Goal: Task Accomplishment & Management: Manage account settings

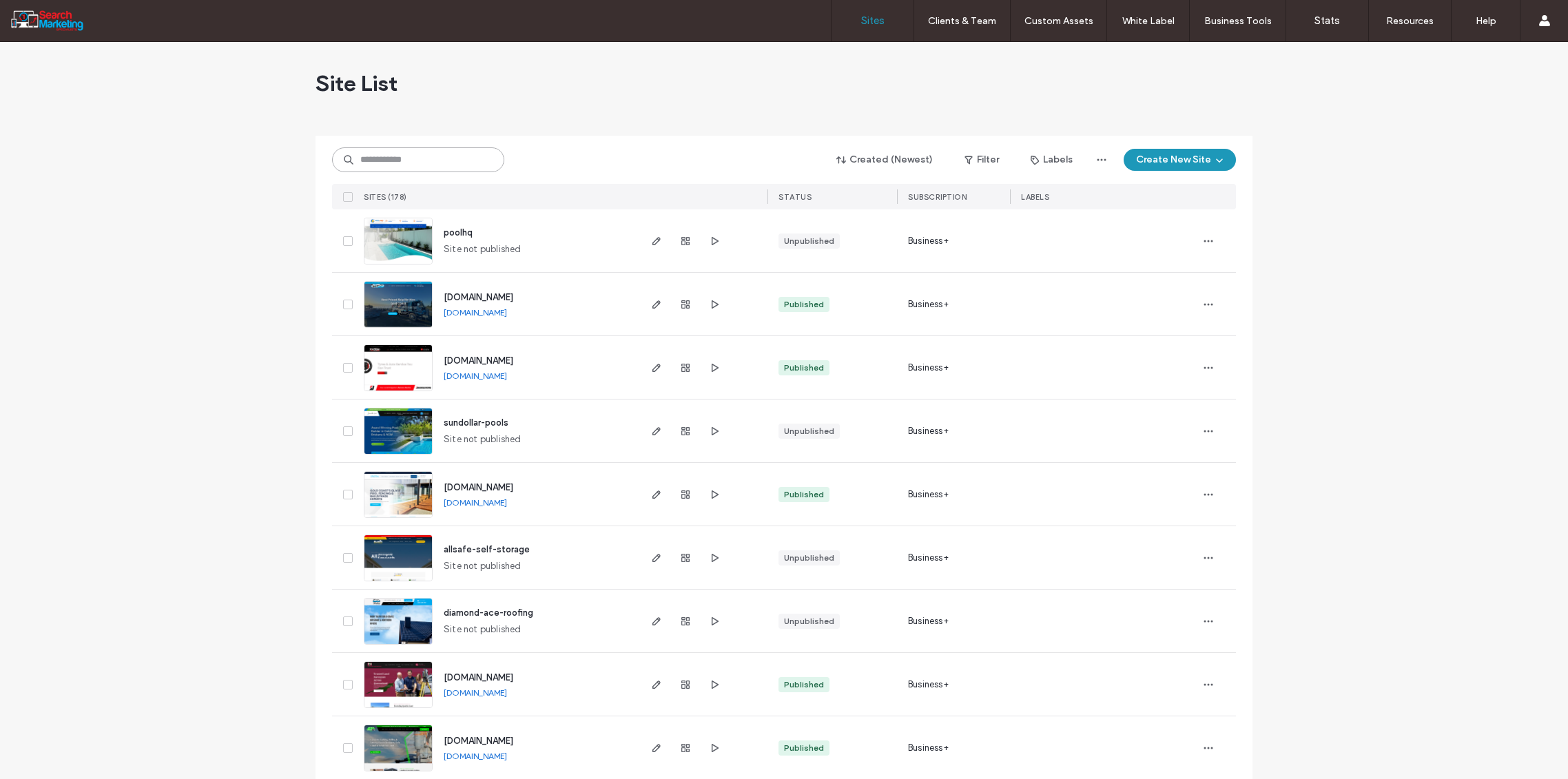
click at [367, 159] on input at bounding box center [417, 159] width 172 height 25
type input "******"
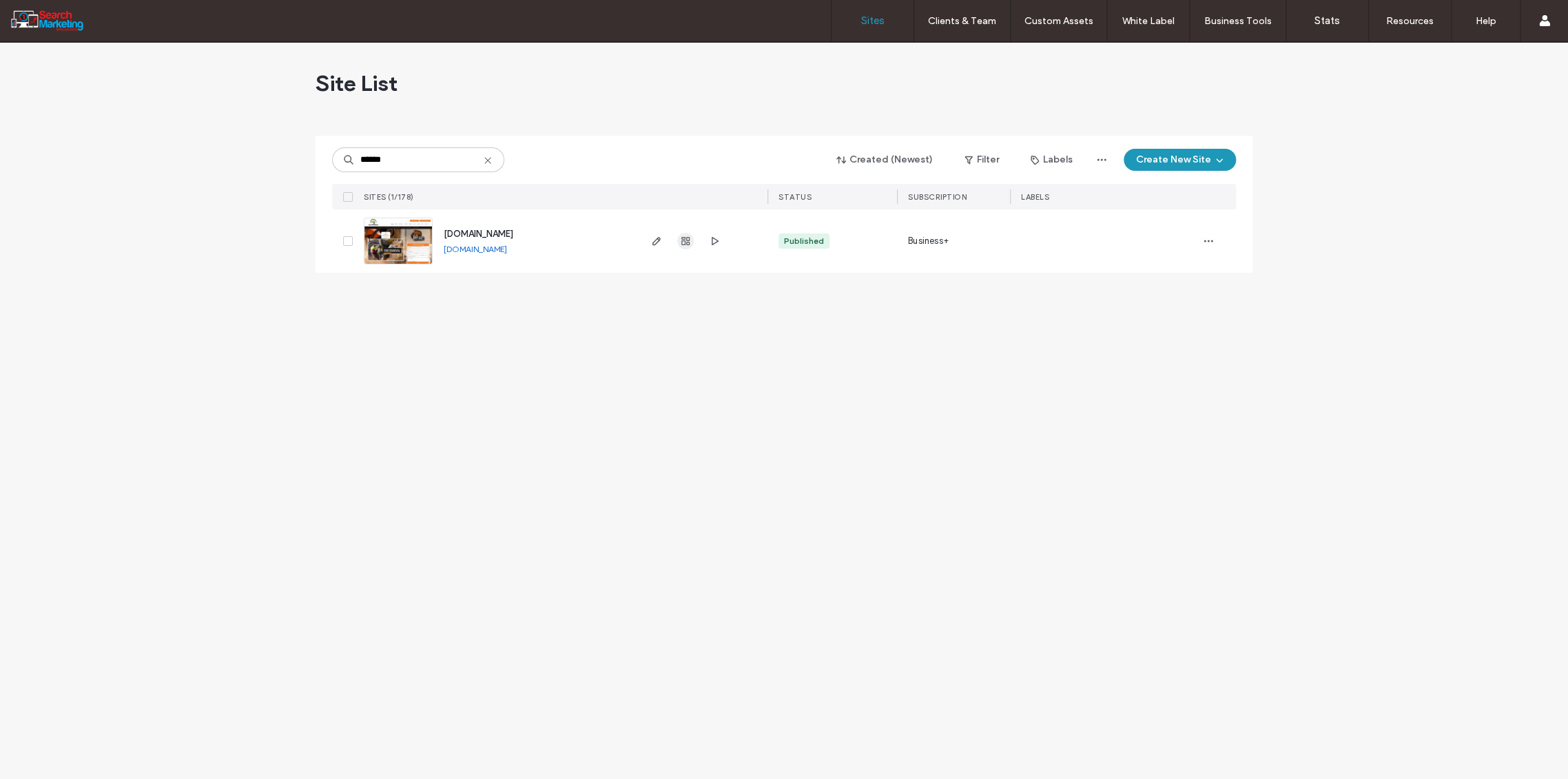
click at [686, 241] on icon "button" at bounding box center [685, 241] width 11 height 11
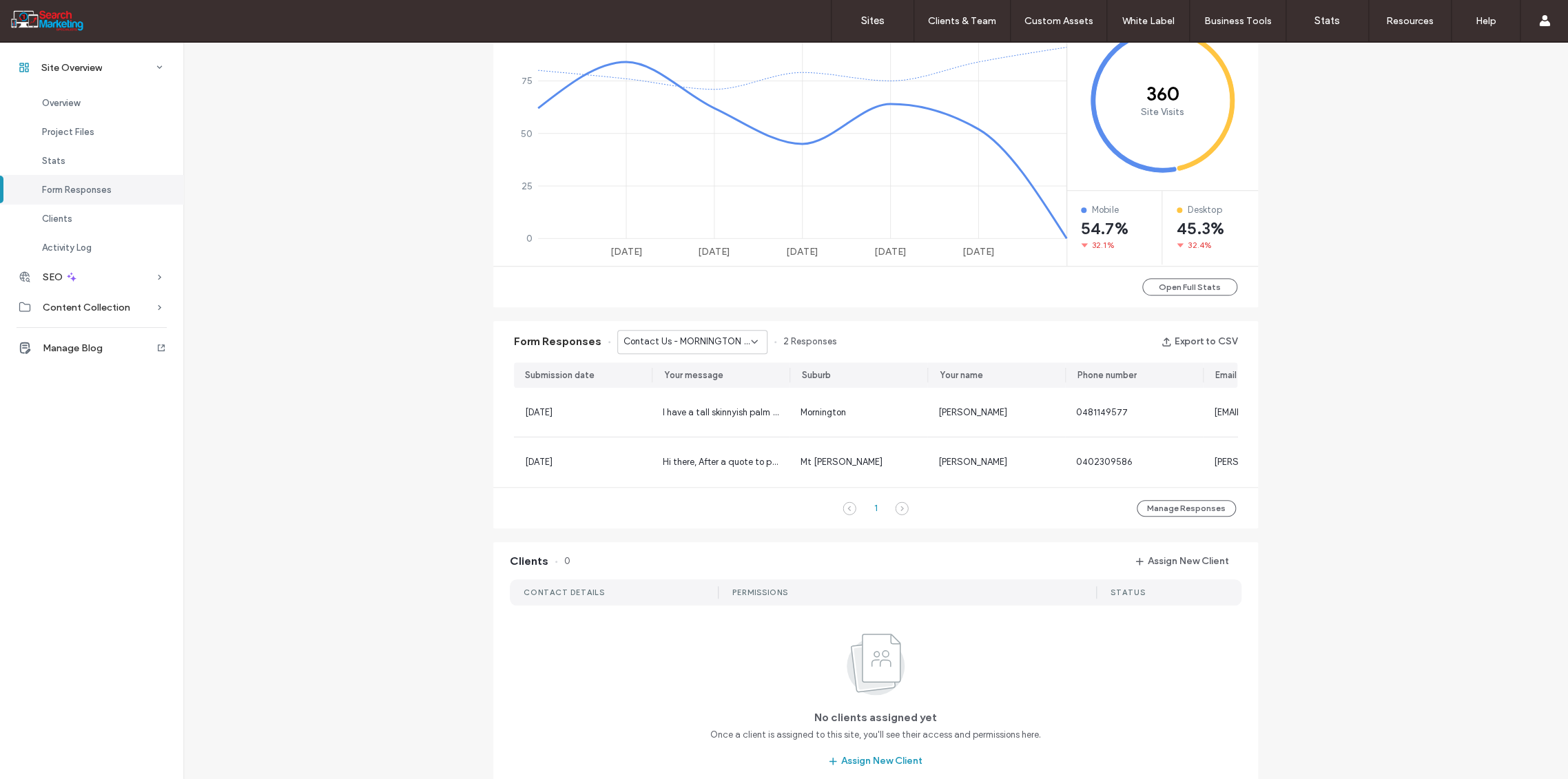
scroll to position [612, 0]
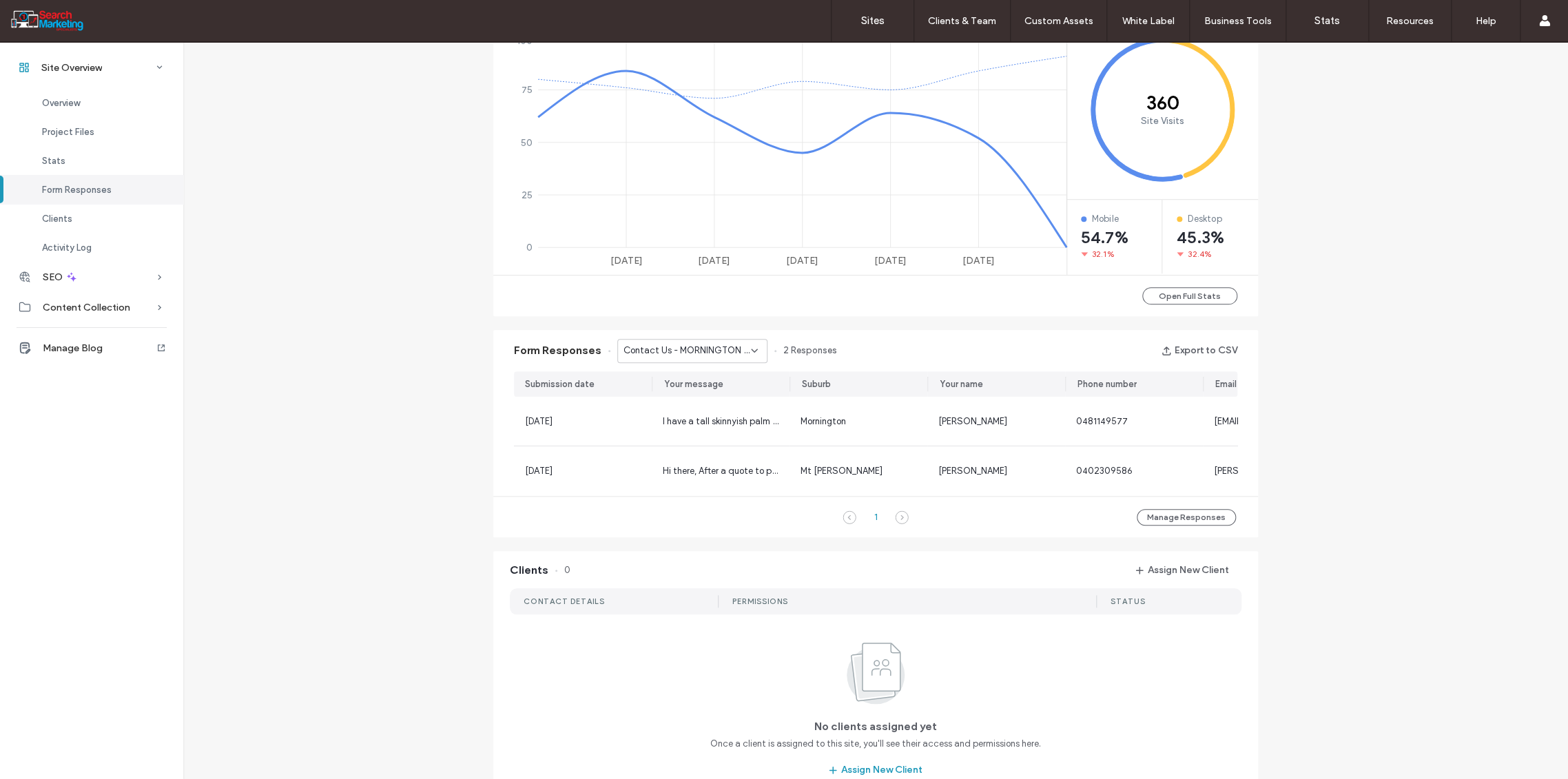
click at [752, 345] on icon at bounding box center [754, 351] width 11 height 11
click at [710, 479] on span "Home Banner Form - HEDGE TRIMMING page" at bounding box center [683, 477] width 133 height 14
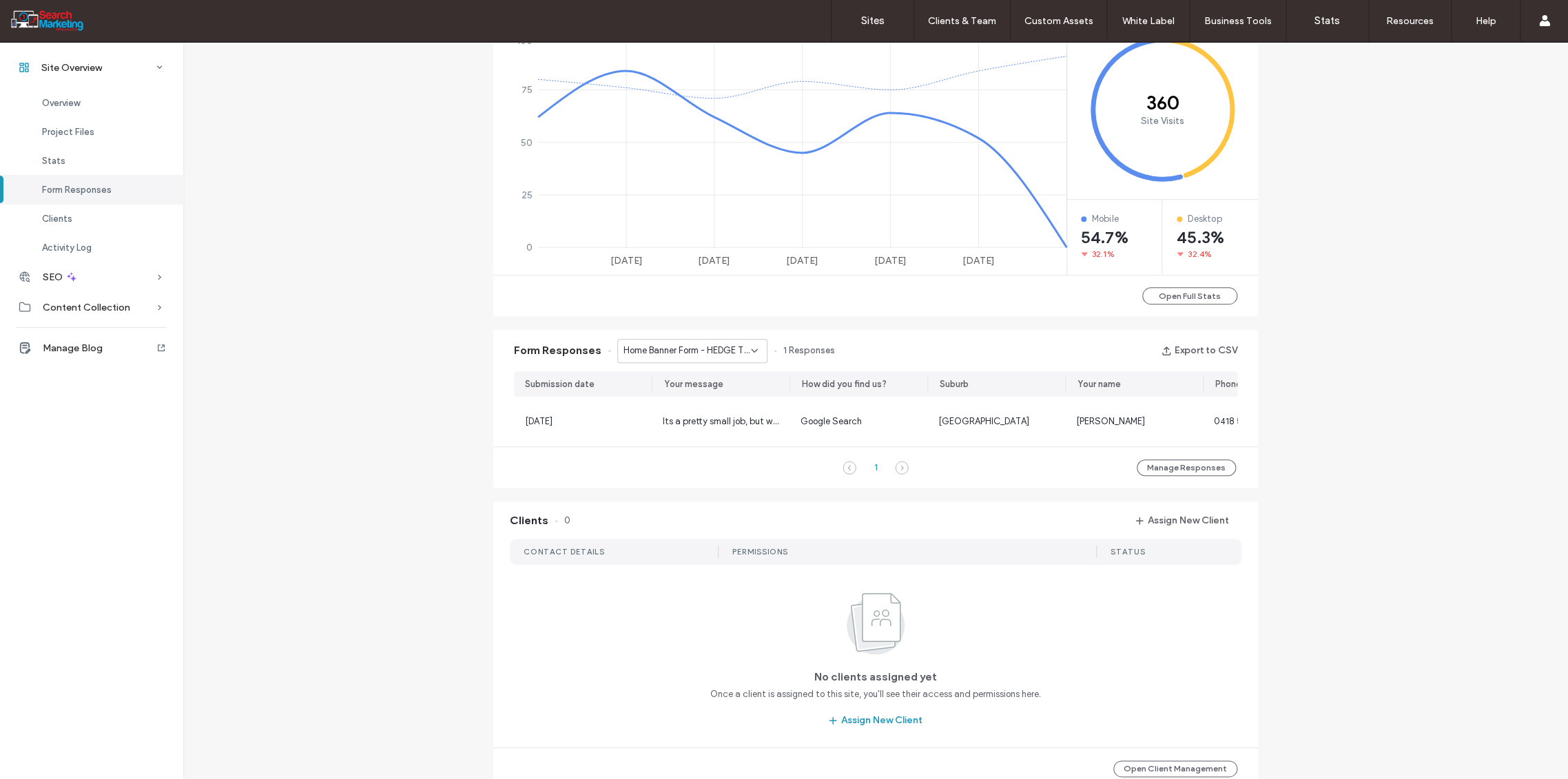
click at [750, 347] on icon at bounding box center [754, 351] width 11 height 11
click at [694, 421] on span "Home Banner Form - HOME page" at bounding box center [683, 424] width 133 height 14
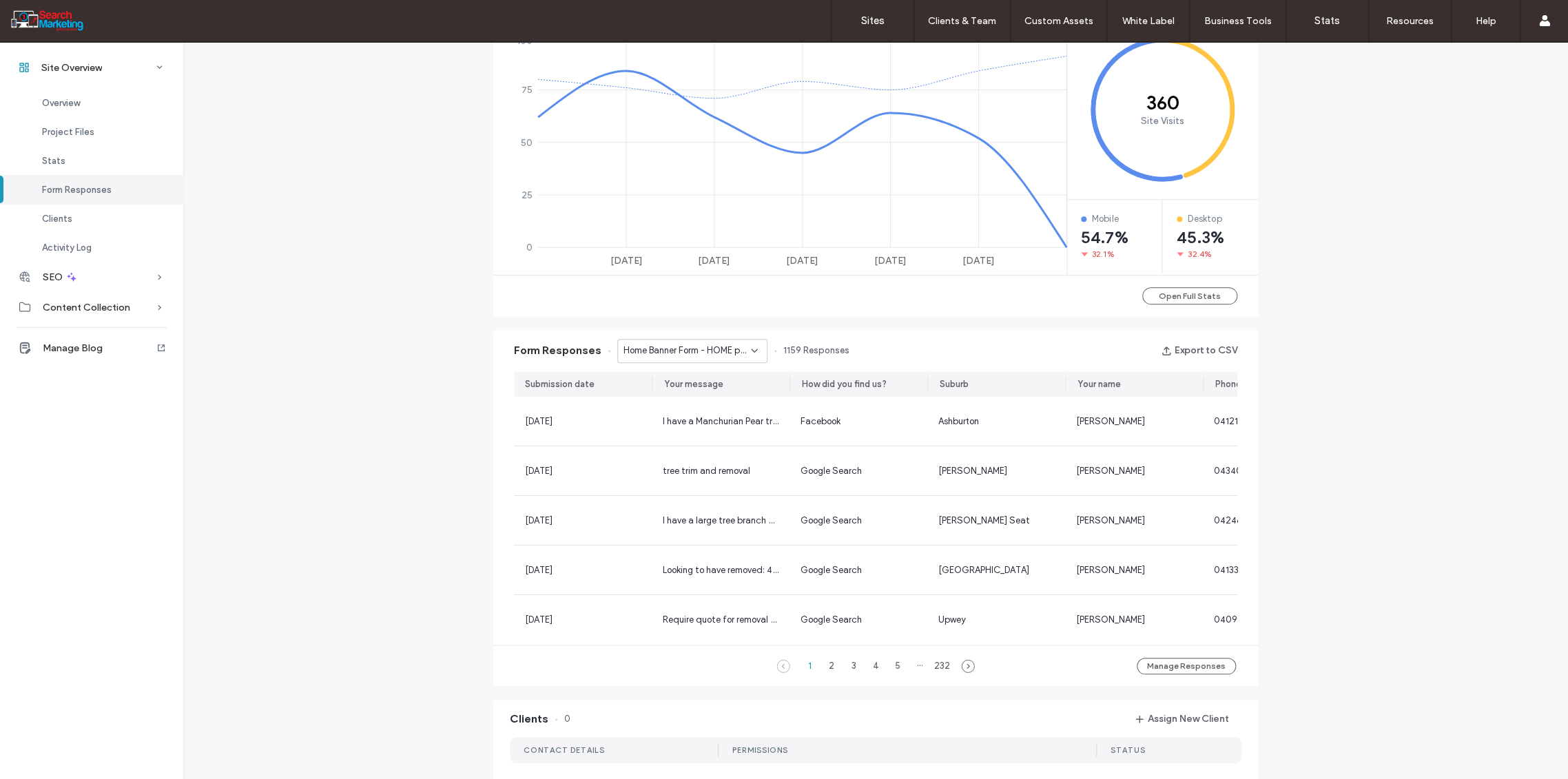
click at [753, 345] on div "Home Banner Form - HOME page" at bounding box center [692, 351] width 150 height 25
click at [700, 414] on span "Contact Us - CONTACT page" at bounding box center [678, 420] width 124 height 14
click at [743, 357] on div "Contact Us - CONTACT page" at bounding box center [692, 351] width 150 height 25
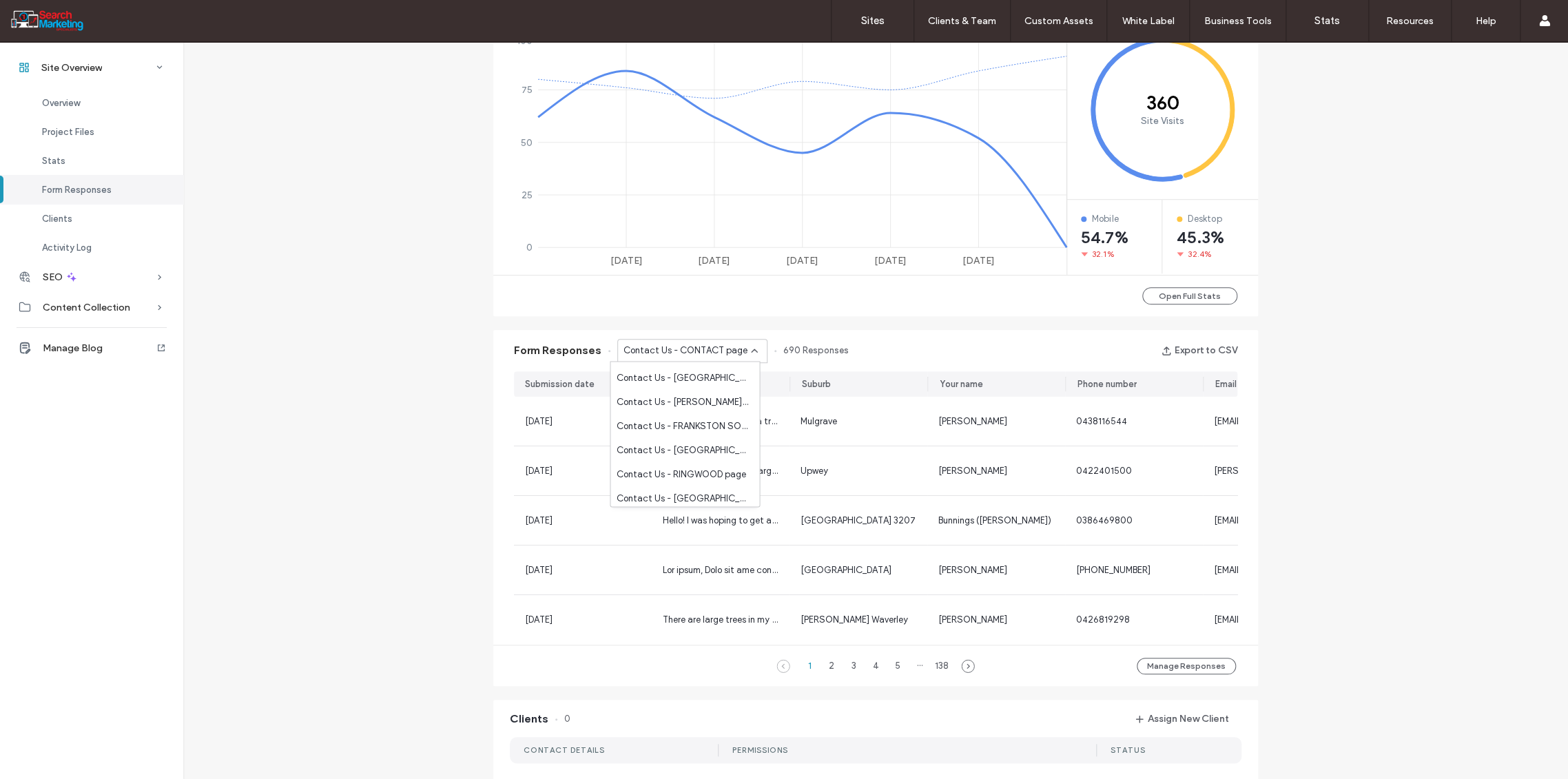
scroll to position [612, 0]
click at [699, 464] on span "Home Banner Form - CONTACT page" at bounding box center [683, 461] width 133 height 14
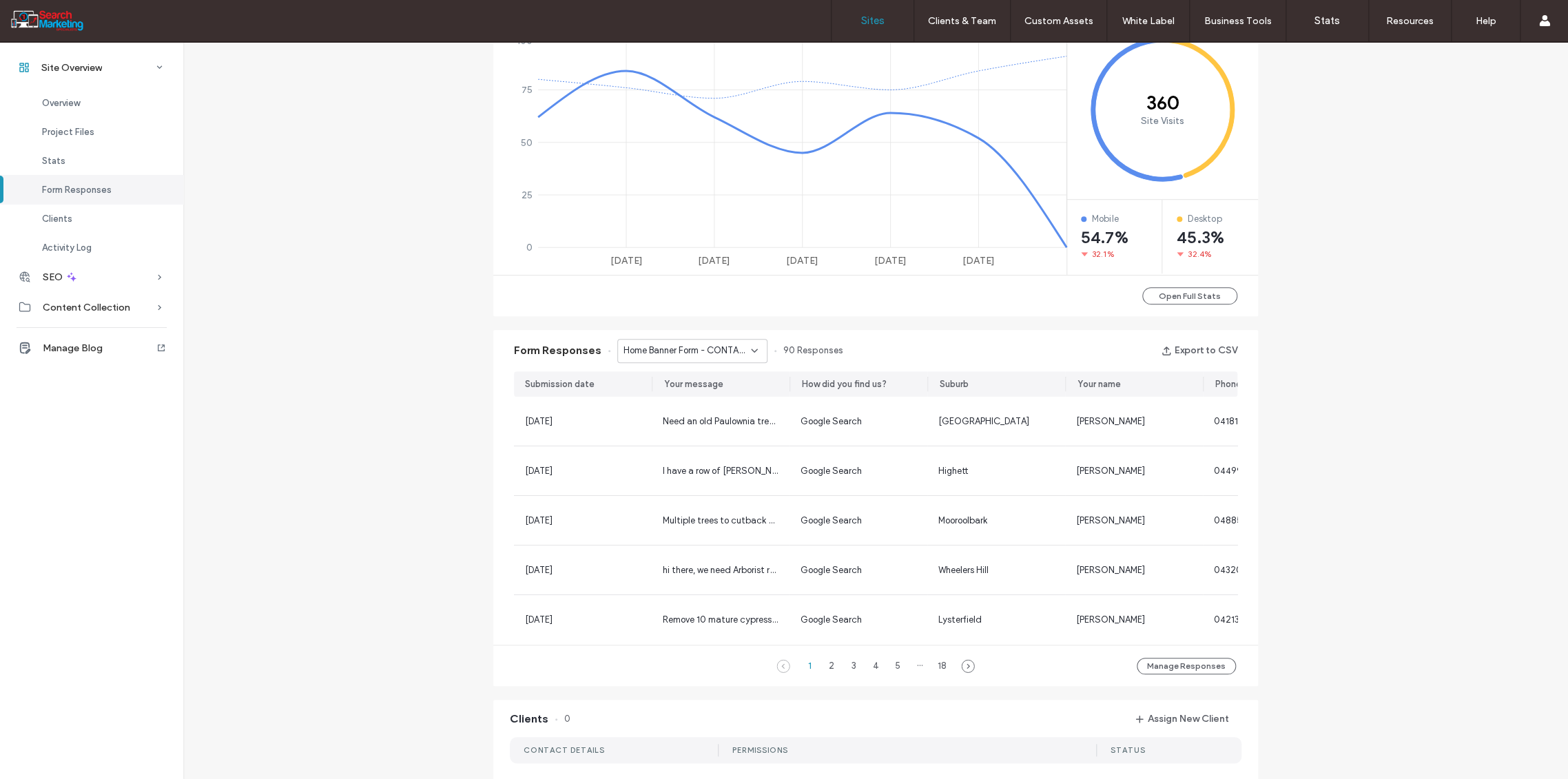
click at [873, 21] on label "Sites" at bounding box center [873, 21] width 24 height 13
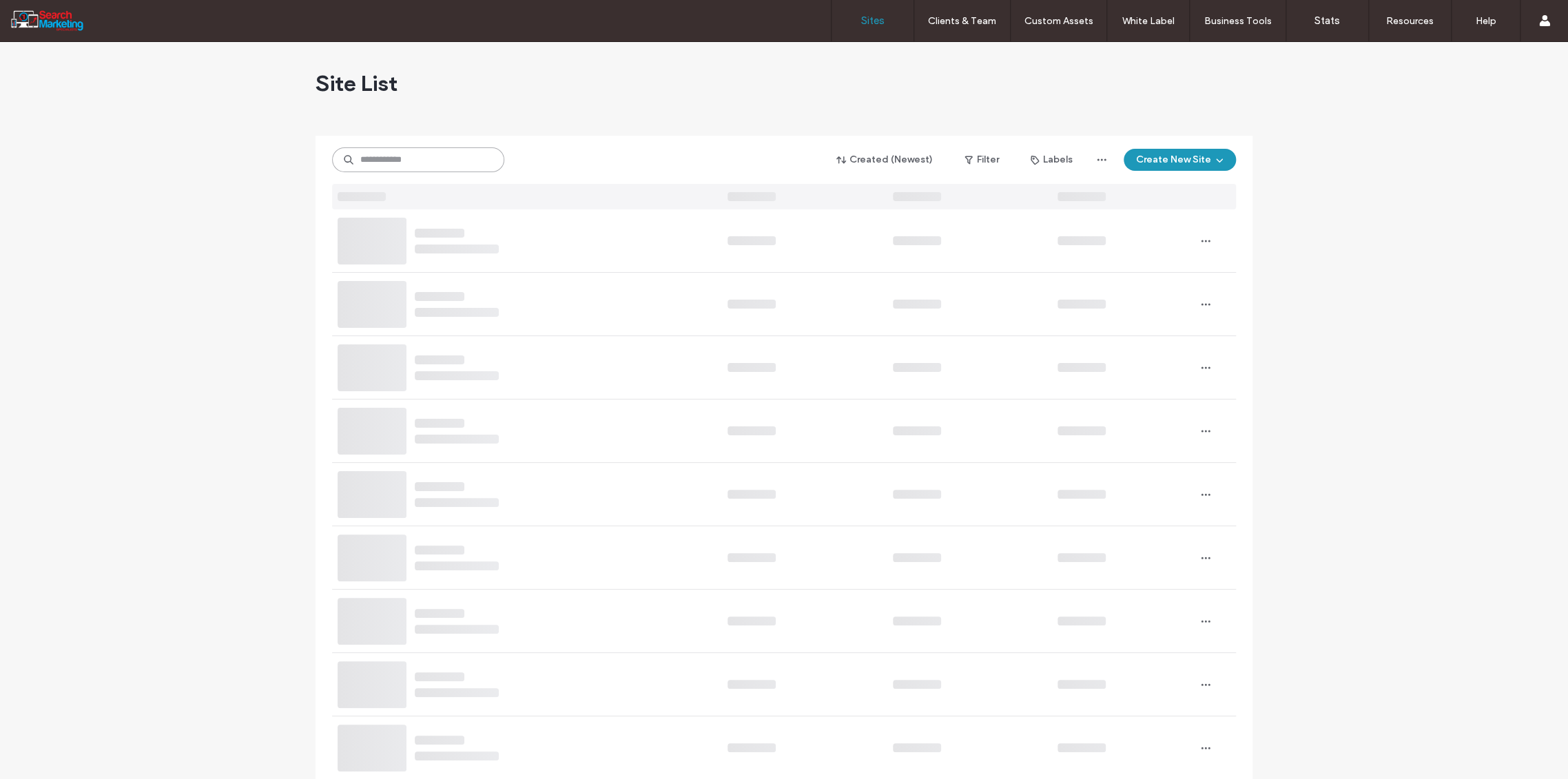
drag, startPoint x: 368, startPoint y: 159, endPoint x: 383, endPoint y: 160, distance: 15.0
click at [371, 164] on input at bounding box center [417, 159] width 172 height 25
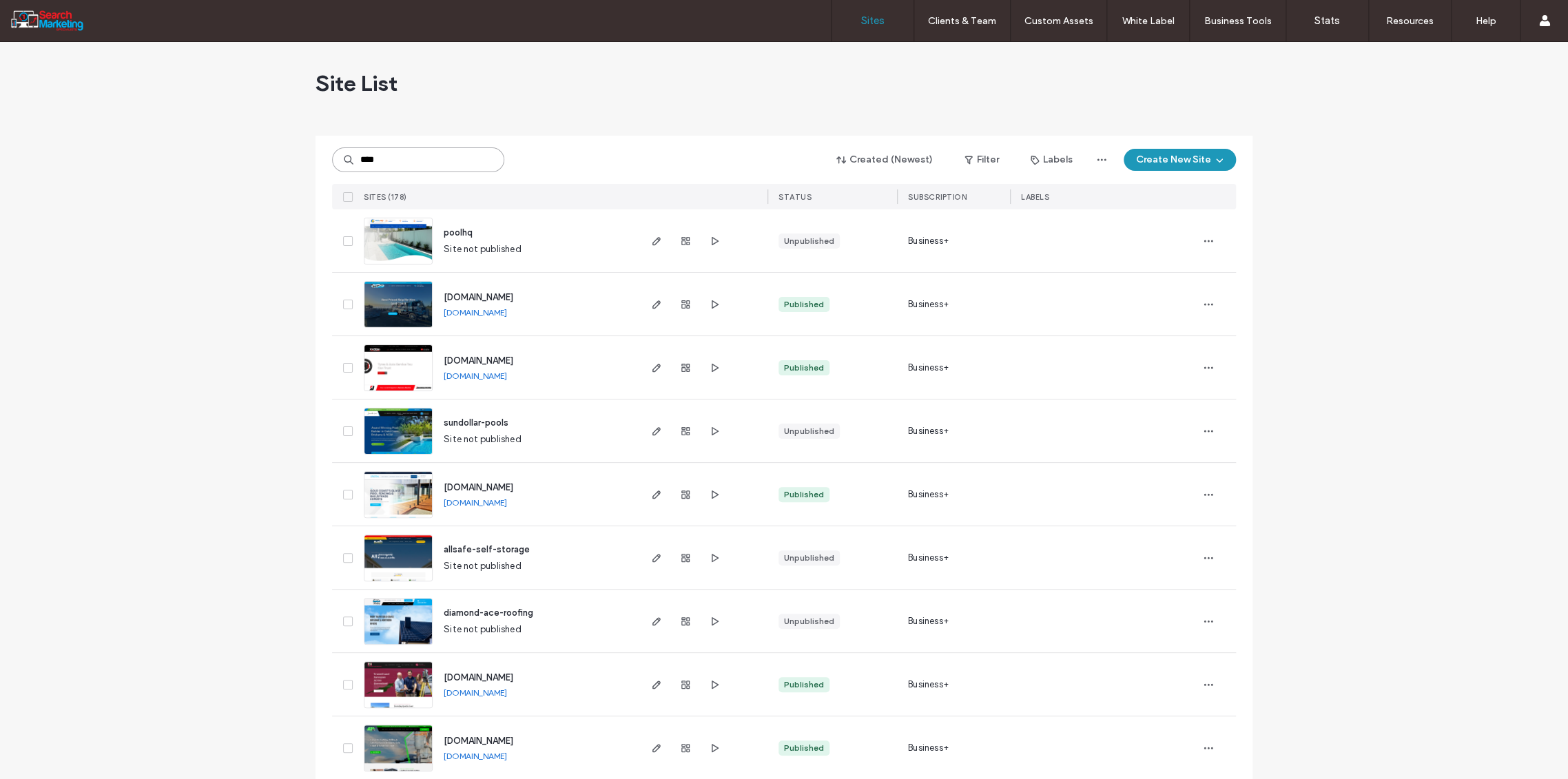
type input "****"
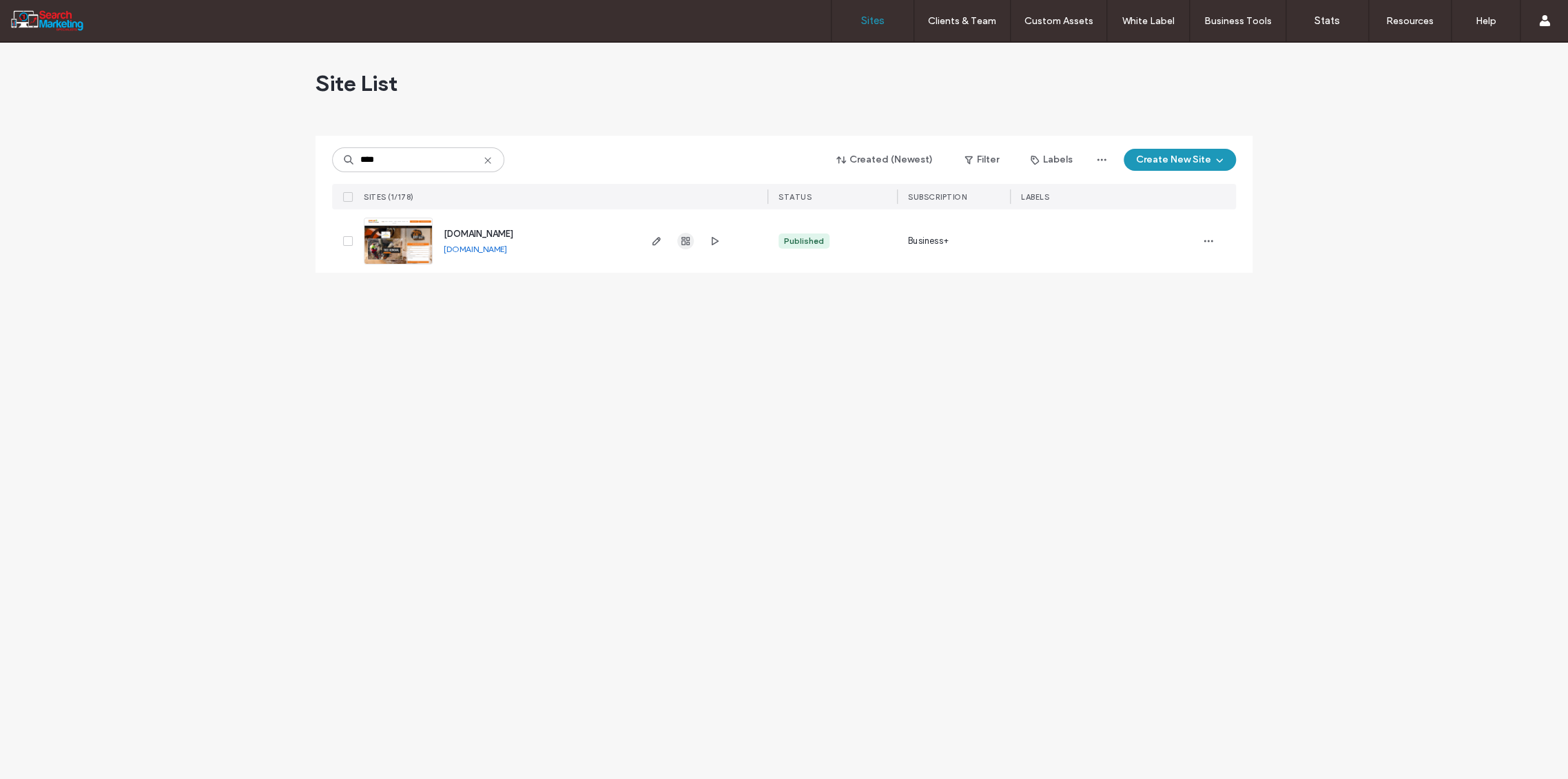
click at [687, 238] on icon "button" at bounding box center [685, 241] width 11 height 11
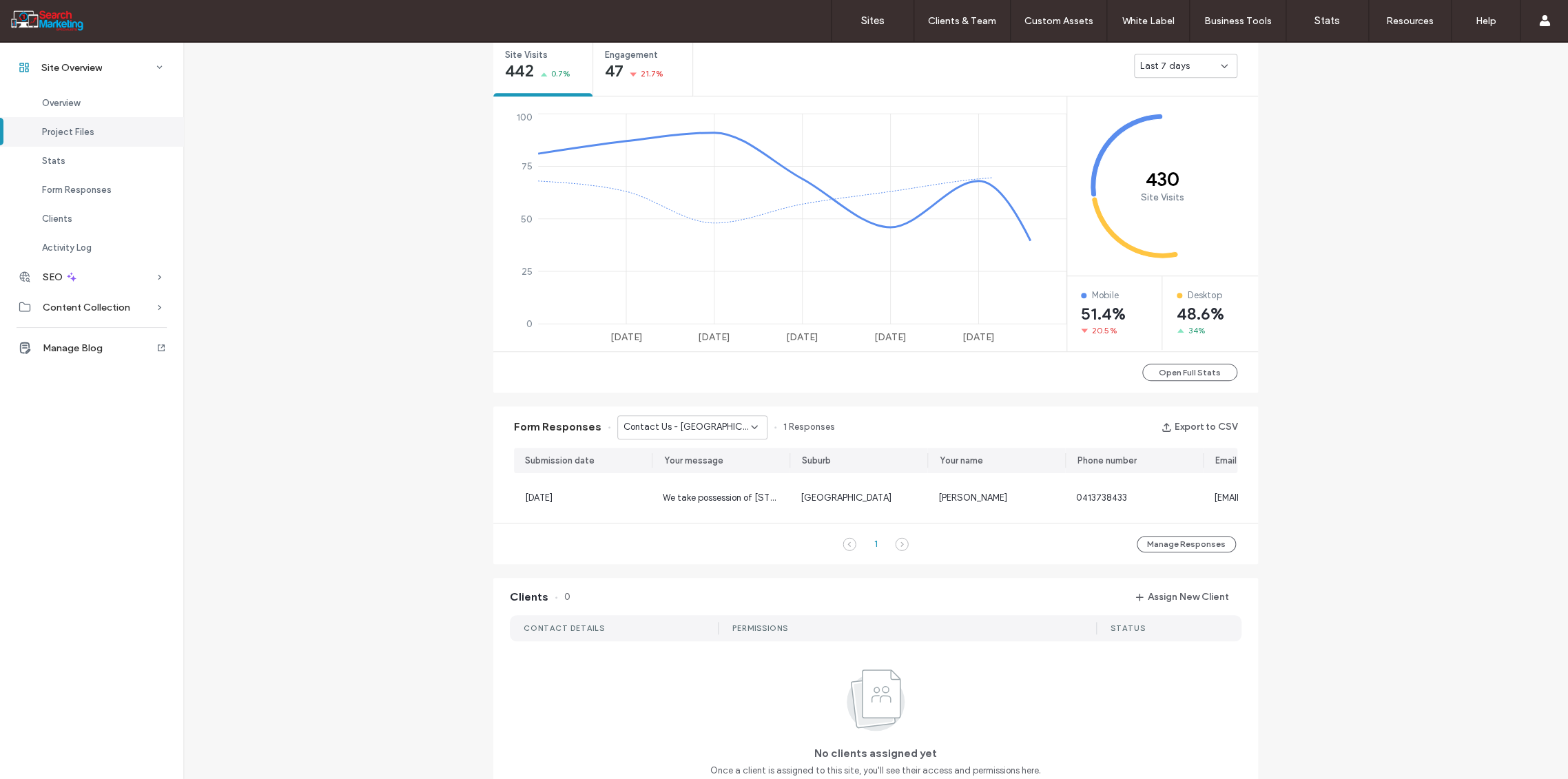
scroll to position [275, 0]
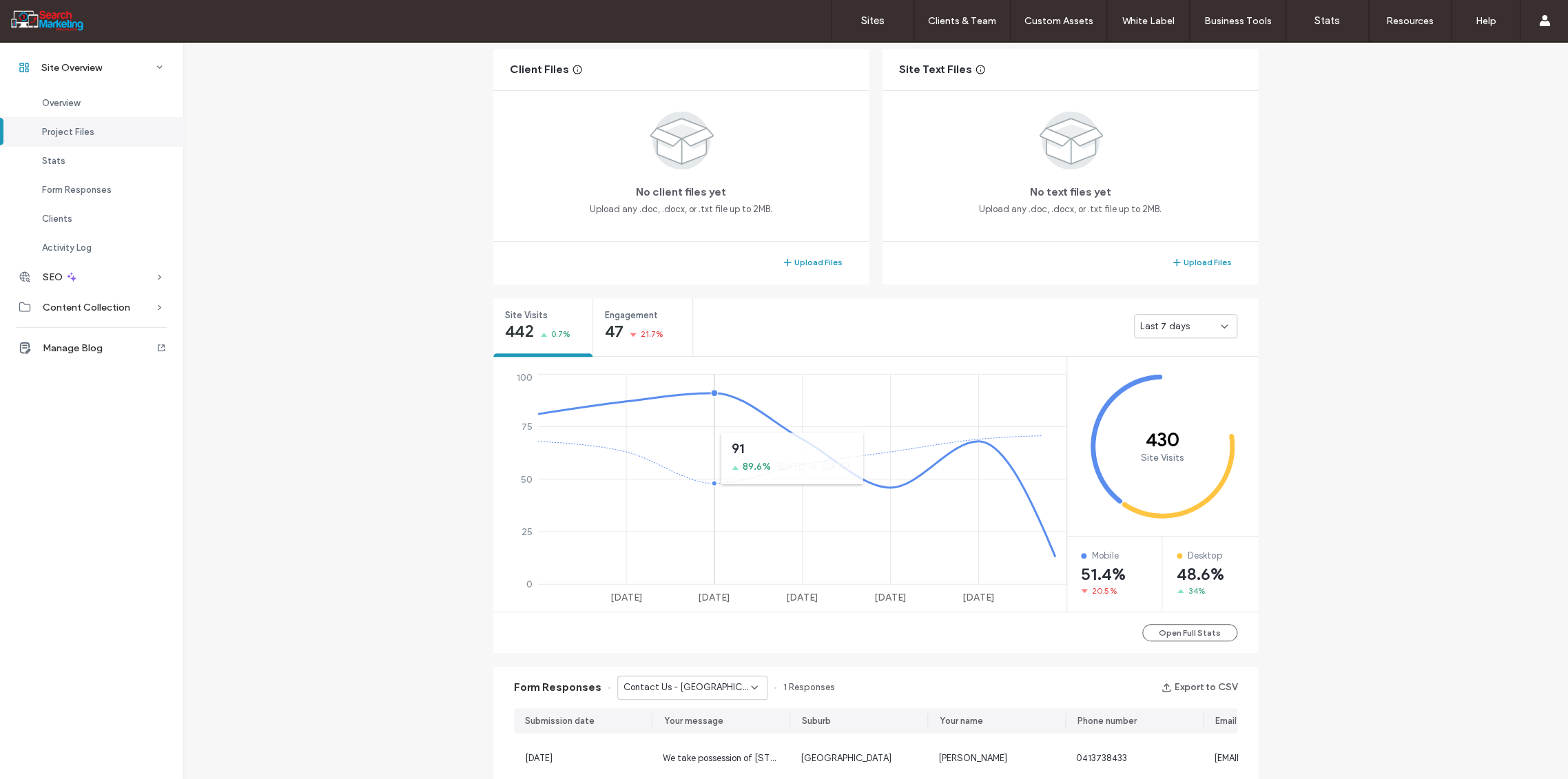
click at [750, 425] on icon "[DATE] Sep [DATE] Sep [DATE] 0 25 50 75 100" at bounding box center [782, 489] width 576 height 237
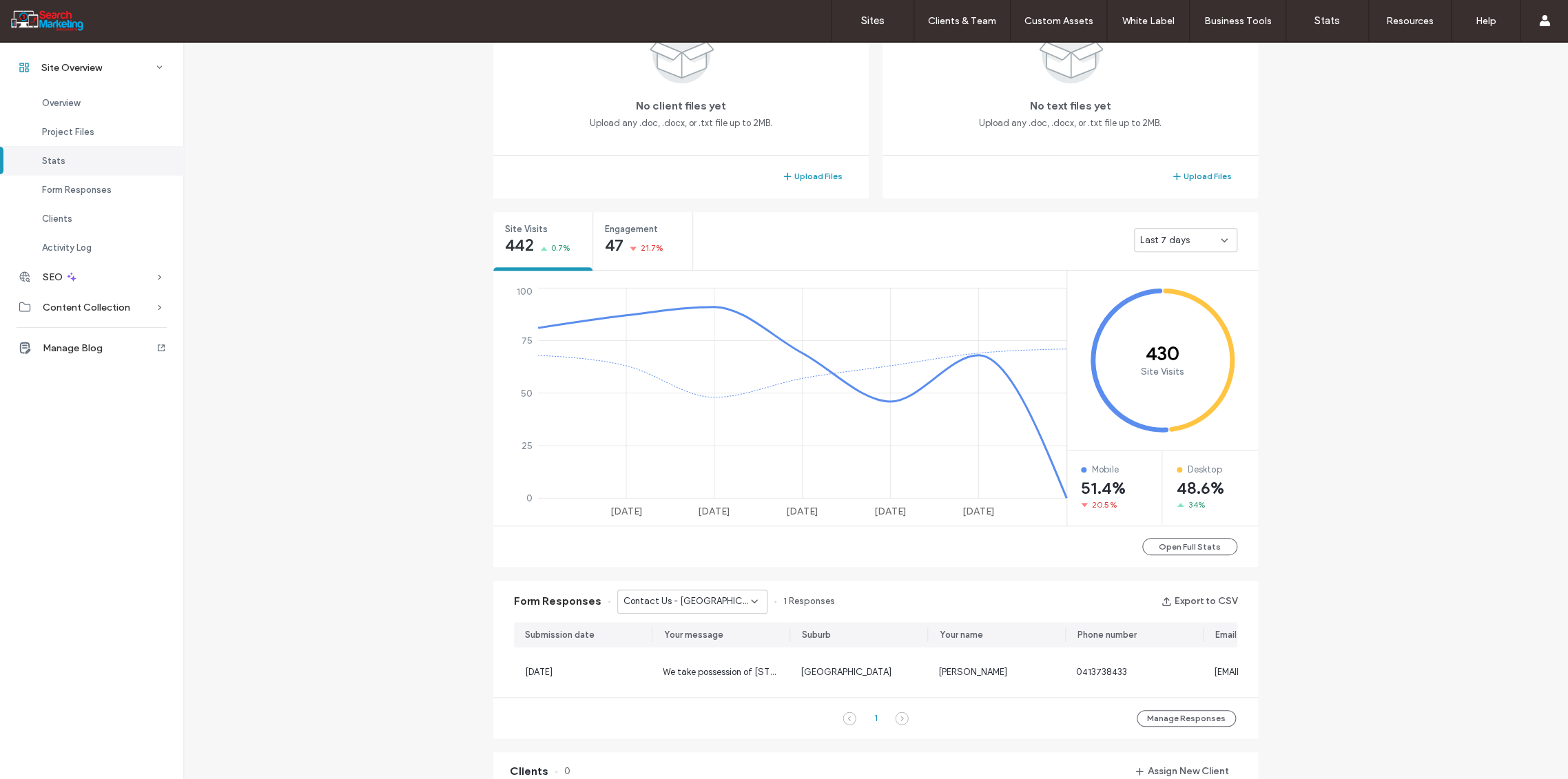
scroll to position [428, 0]
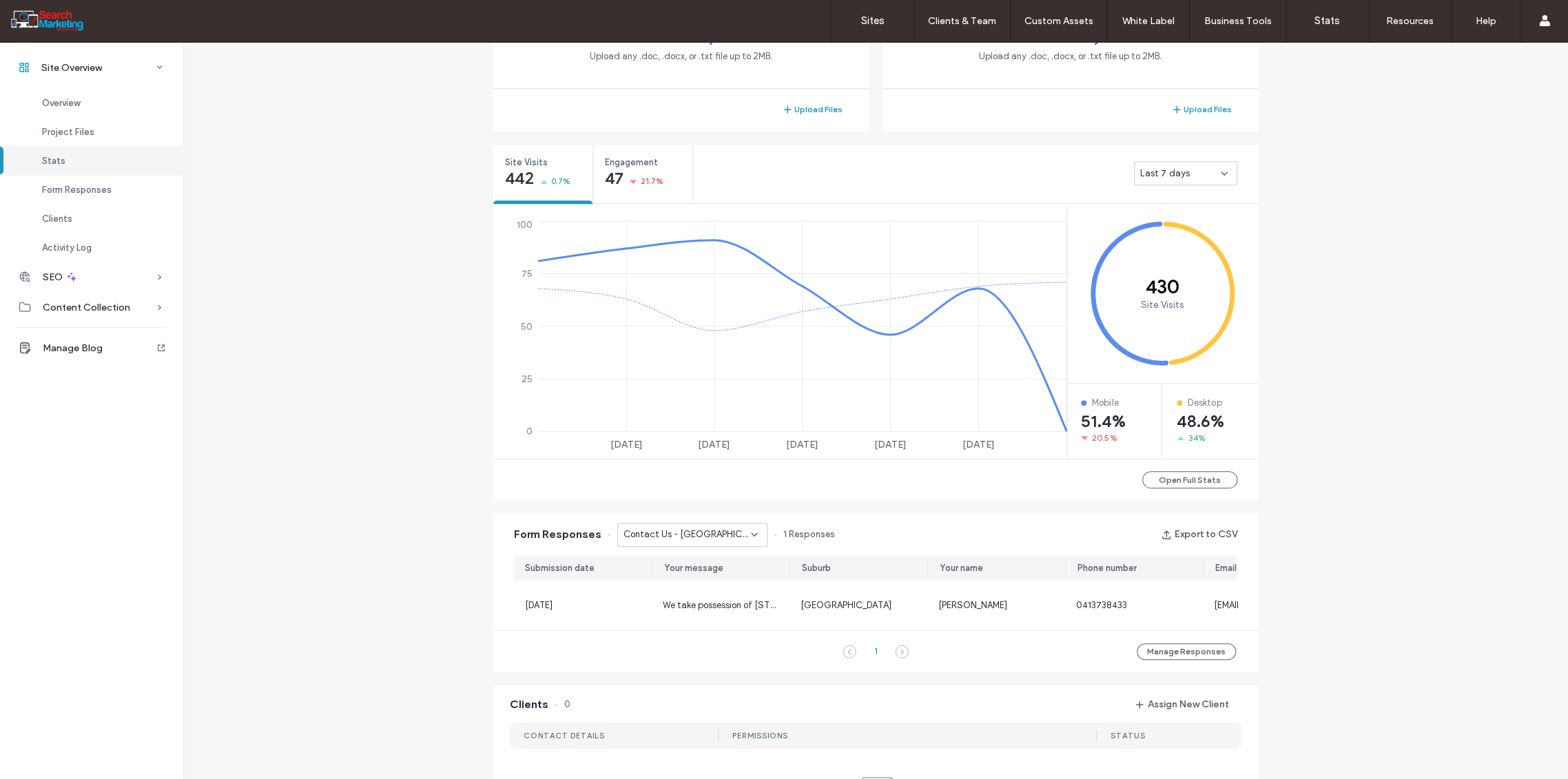
click at [749, 536] on icon at bounding box center [754, 534] width 11 height 11
click at [721, 600] on span "Contact Us - PRUNING AND SHAPING page" at bounding box center [683, 606] width 133 height 14
click at [749, 530] on icon at bounding box center [754, 534] width 11 height 11
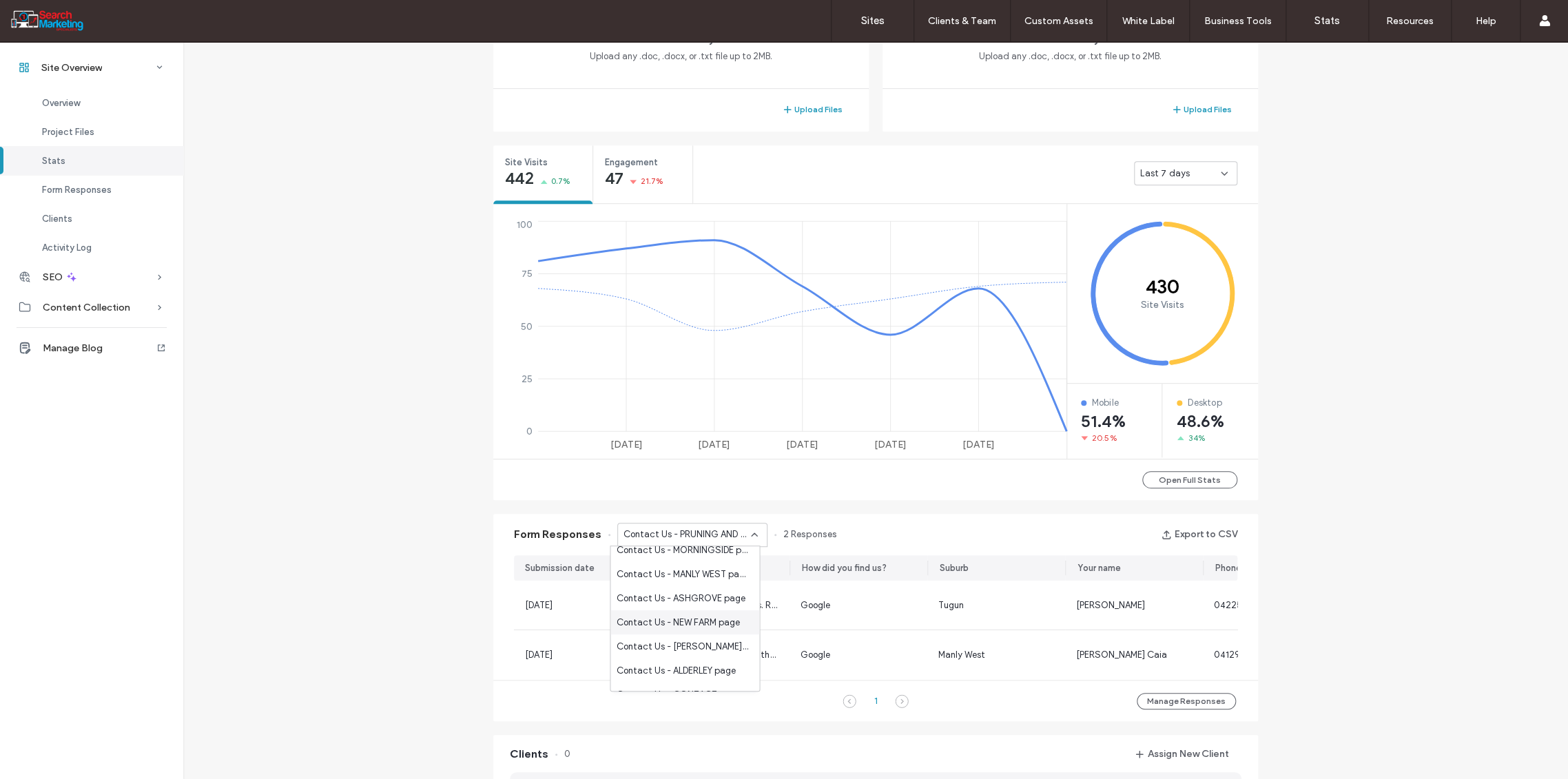
scroll to position [229, 0]
click at [700, 641] on span "Contact Us - PALMS page" at bounding box center [670, 643] width 107 height 14
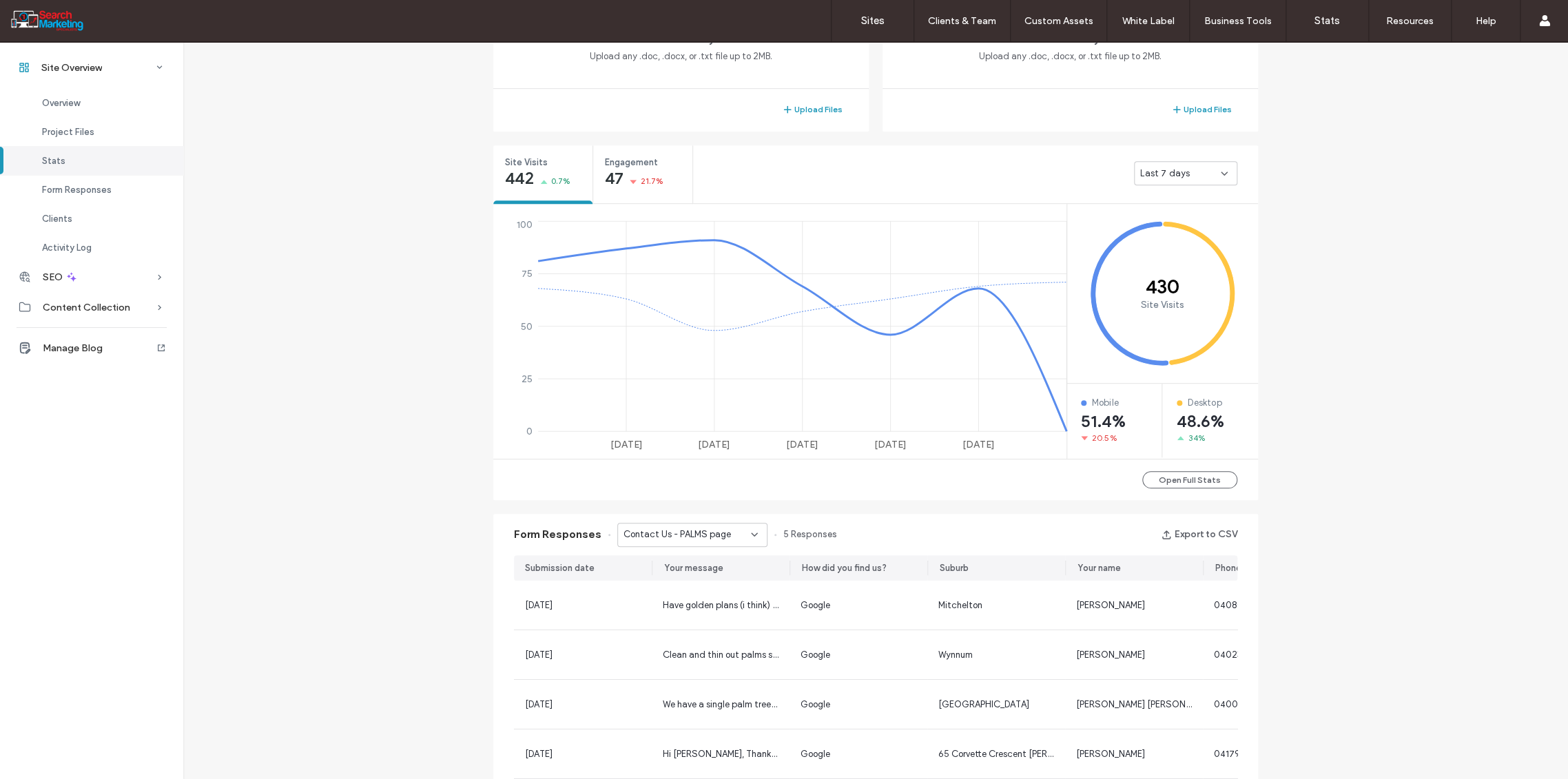
click at [755, 533] on div "Contact Us - PALMS page" at bounding box center [692, 534] width 150 height 25
click at [695, 626] on span "Contact Us - HOME page" at bounding box center [669, 623] width 105 height 14
click at [753, 530] on div "Contact Us - HOME page" at bounding box center [692, 534] width 150 height 25
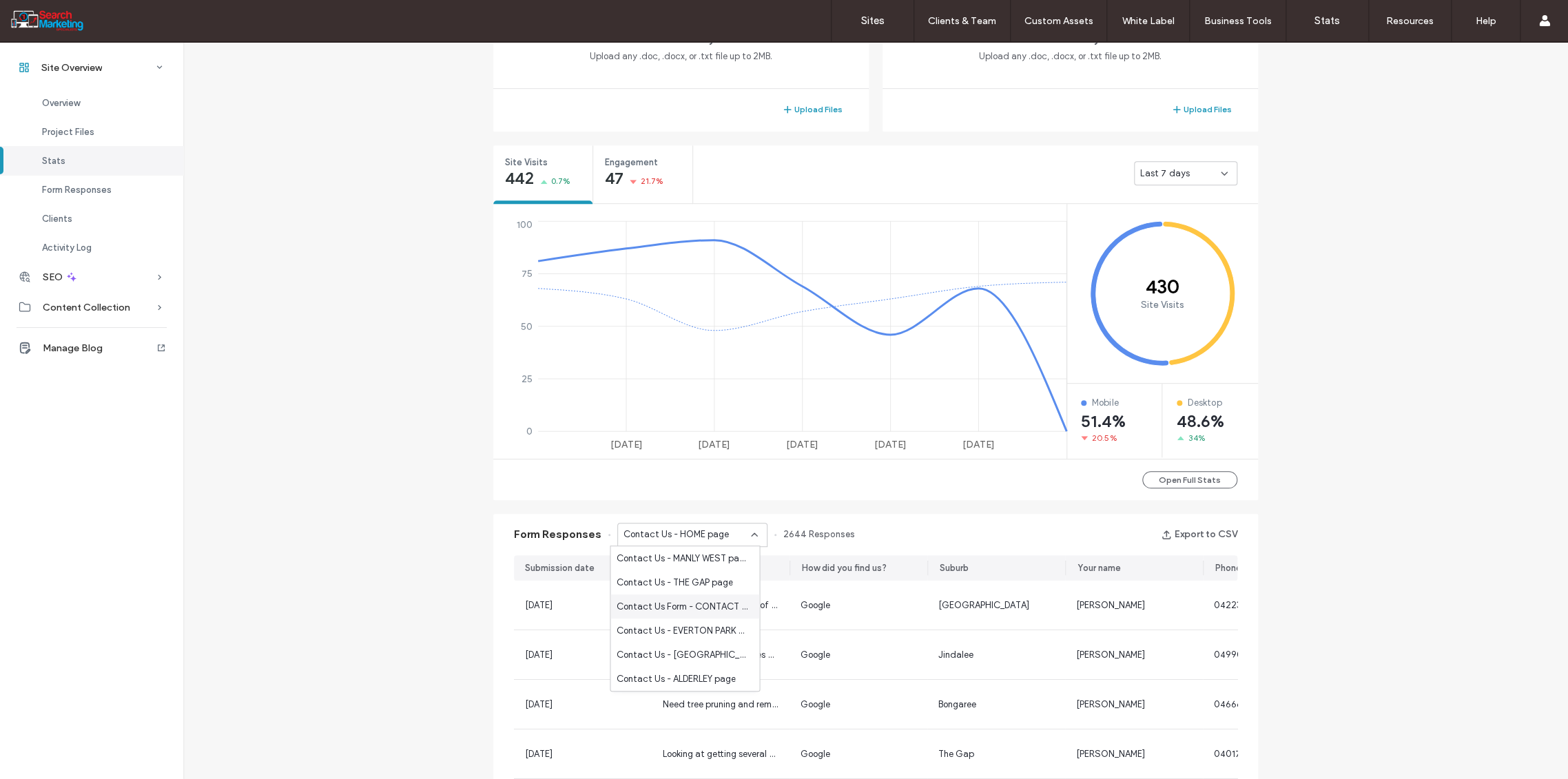
click at [700, 607] on span "Contact Us Form - CONTACT page" at bounding box center [683, 606] width 133 height 14
click at [749, 532] on icon at bounding box center [754, 534] width 11 height 11
click at [694, 661] on span "Contact Us - CONTACT page" at bounding box center [678, 664] width 124 height 14
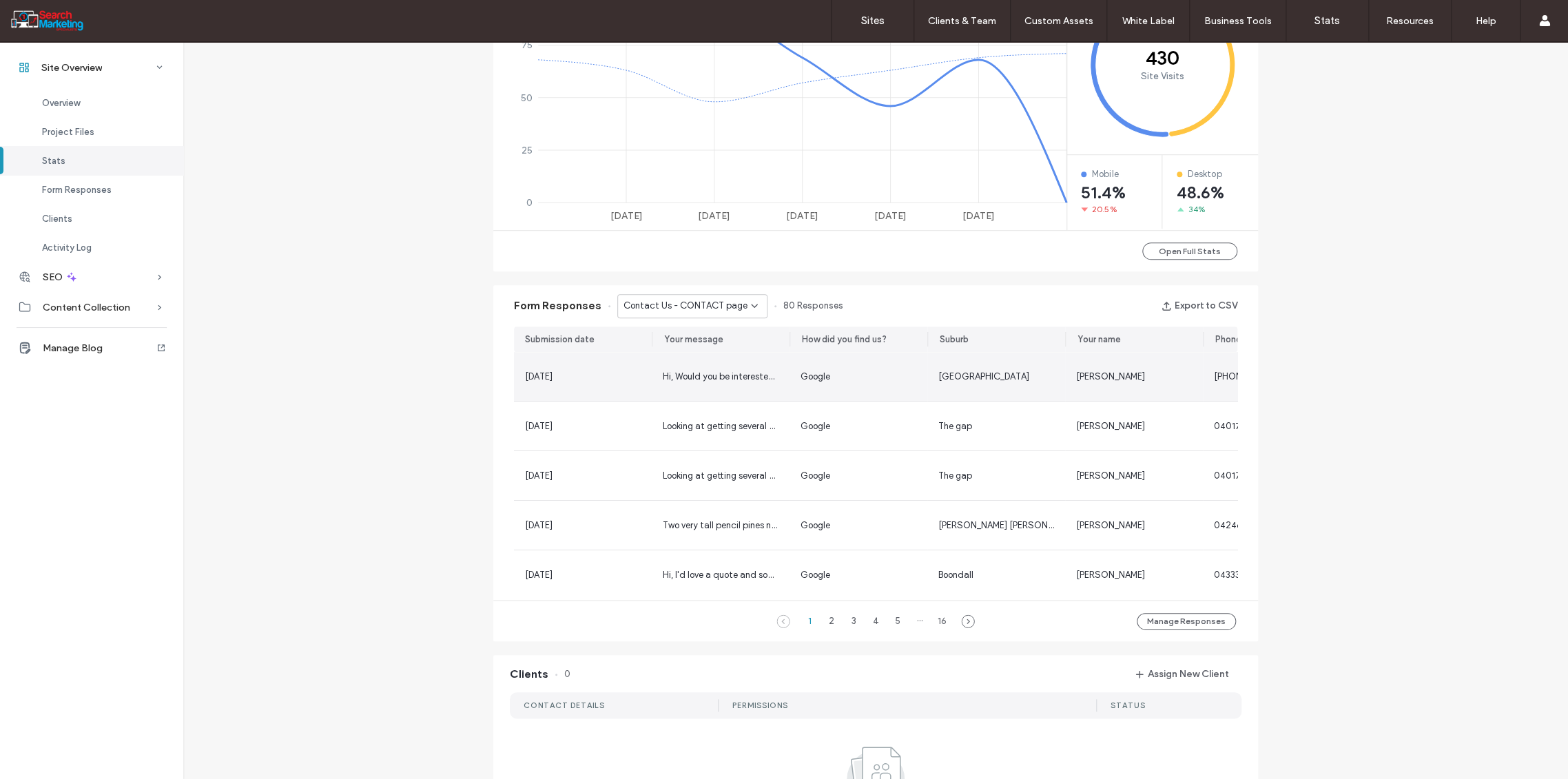
scroll to position [657, 0]
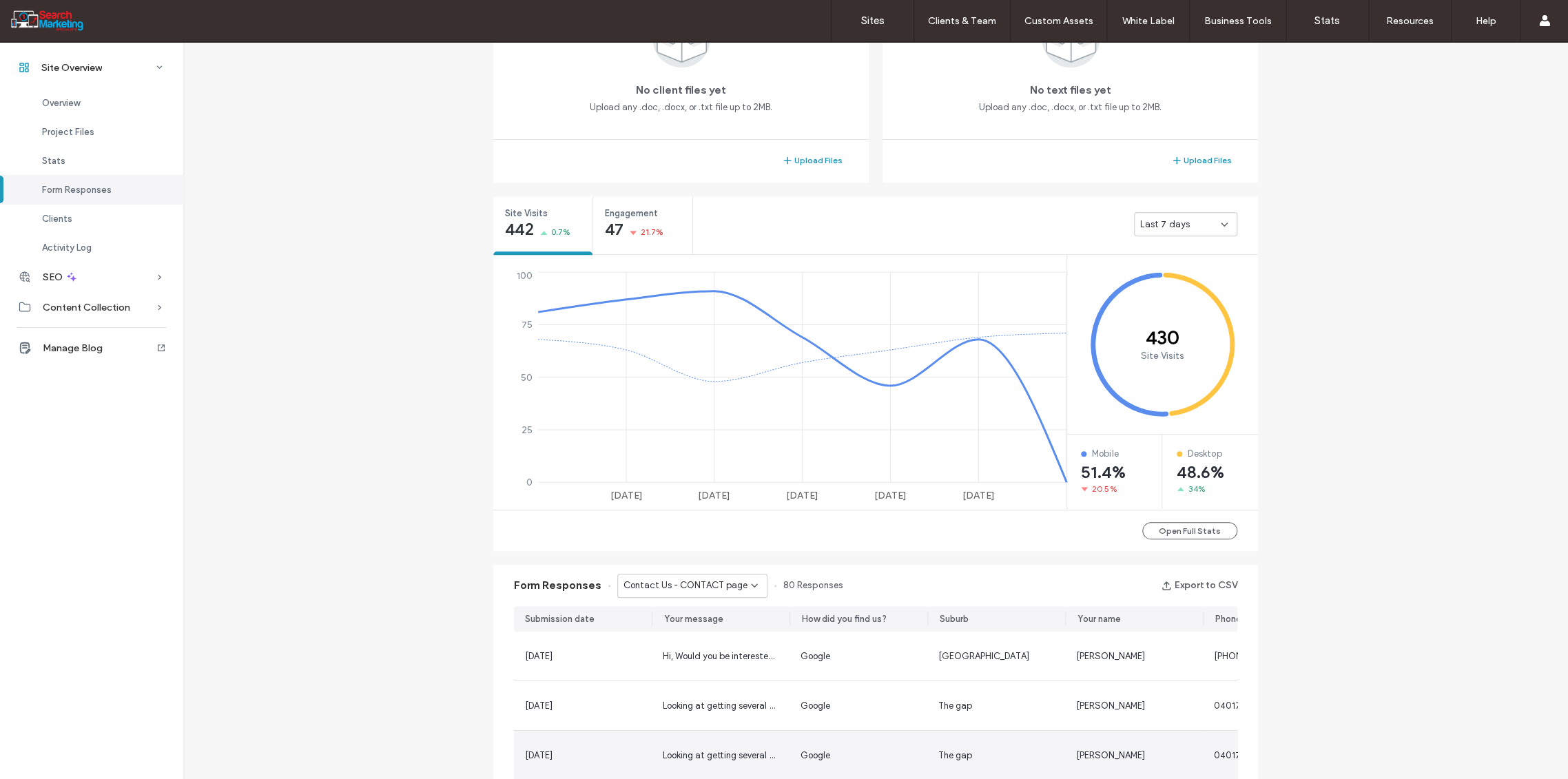
scroll to position [121, 0]
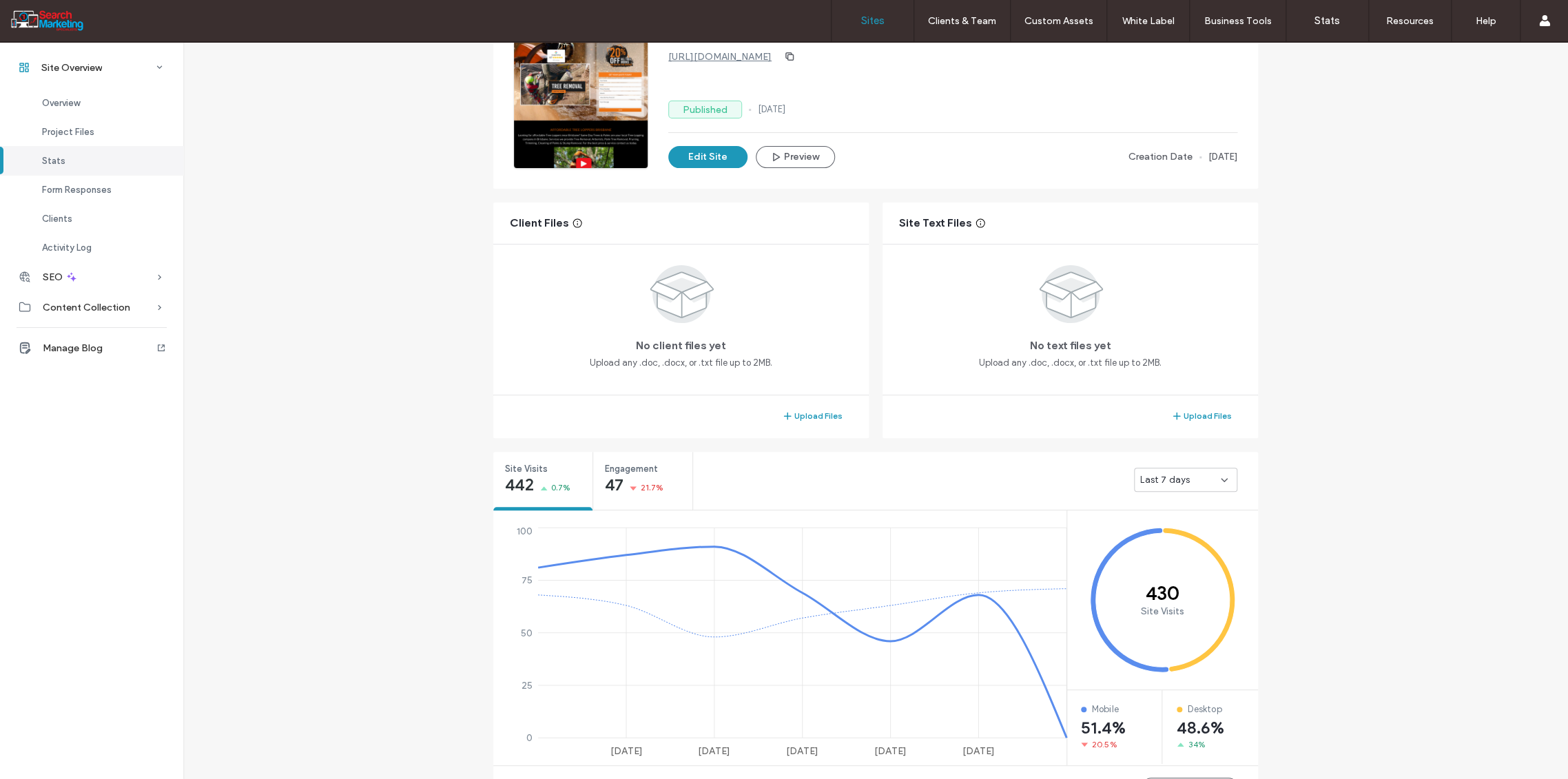
click at [869, 21] on label "Sites" at bounding box center [873, 21] width 24 height 13
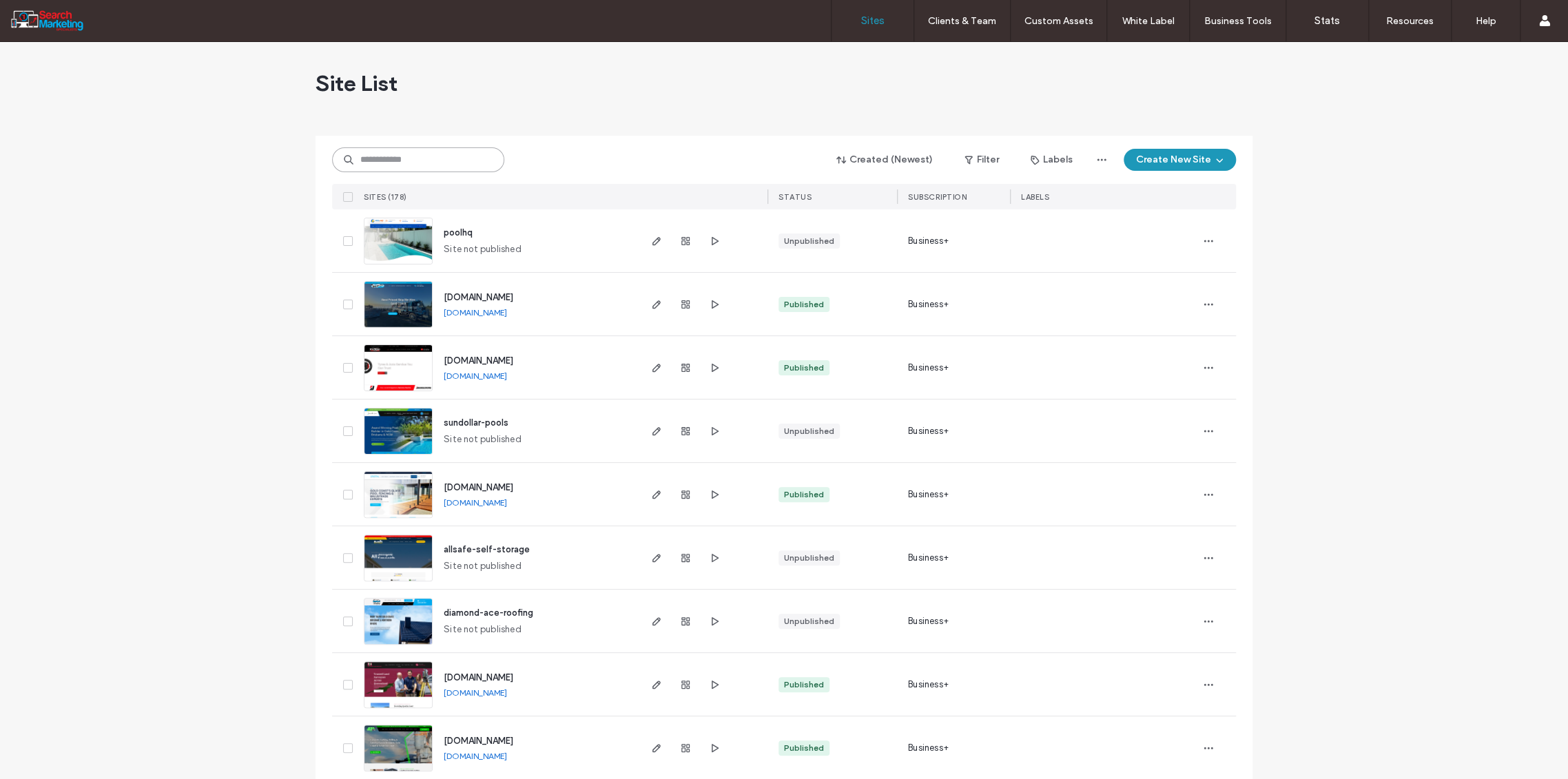
click at [371, 166] on input at bounding box center [417, 159] width 172 height 25
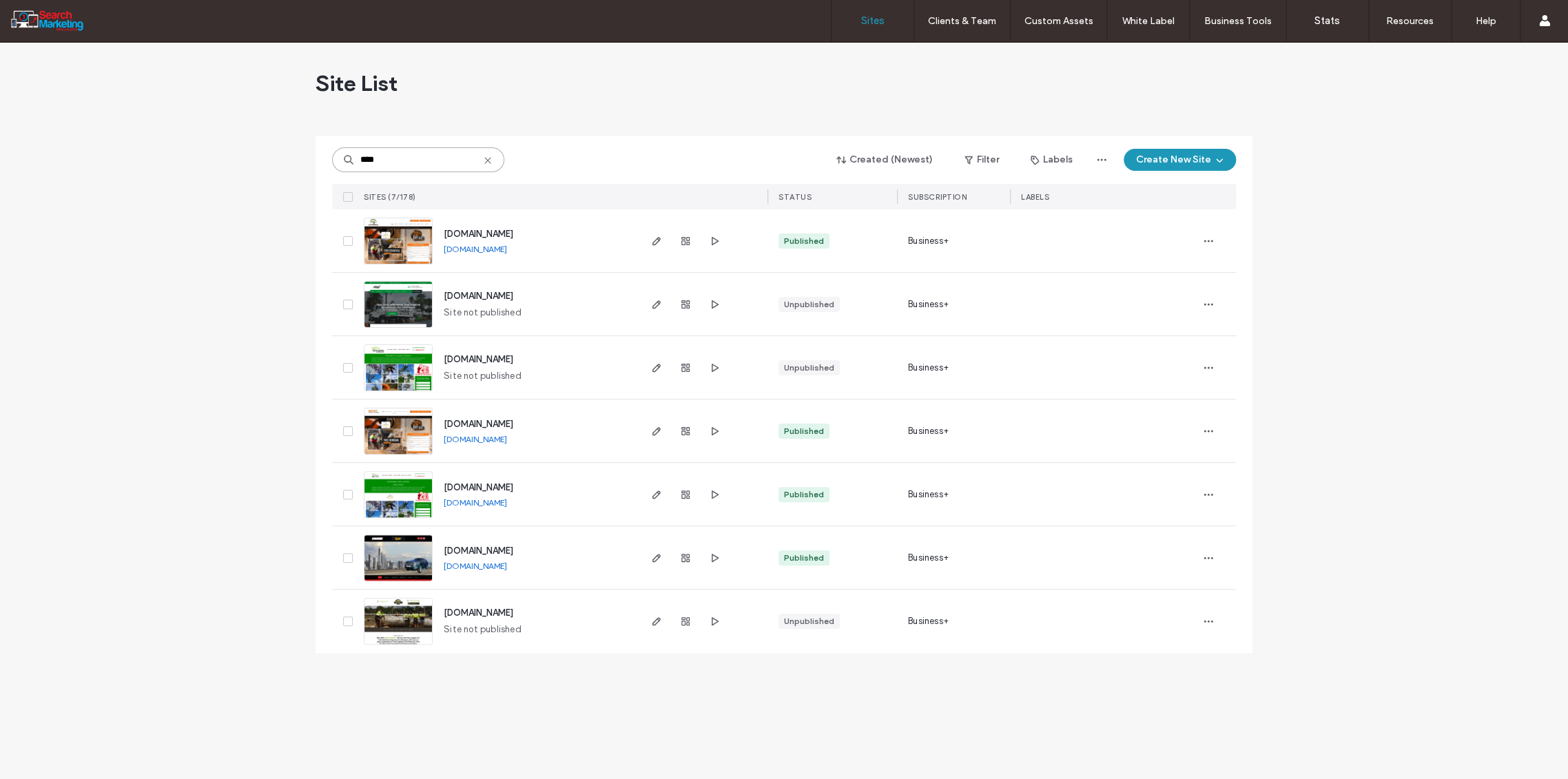
type input "****"
click at [682, 494] on use "button" at bounding box center [685, 494] width 8 height 8
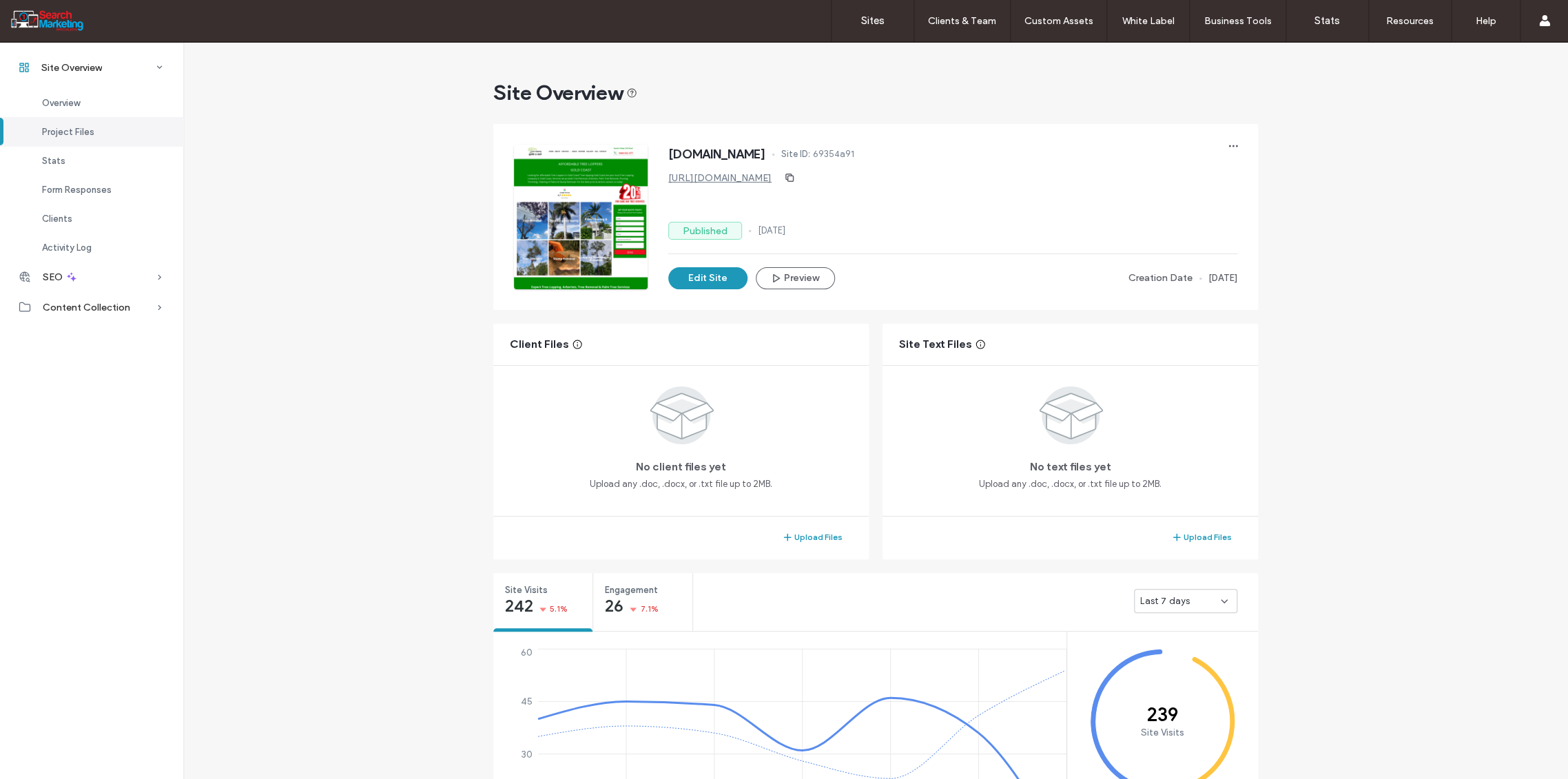
scroll to position [459, 0]
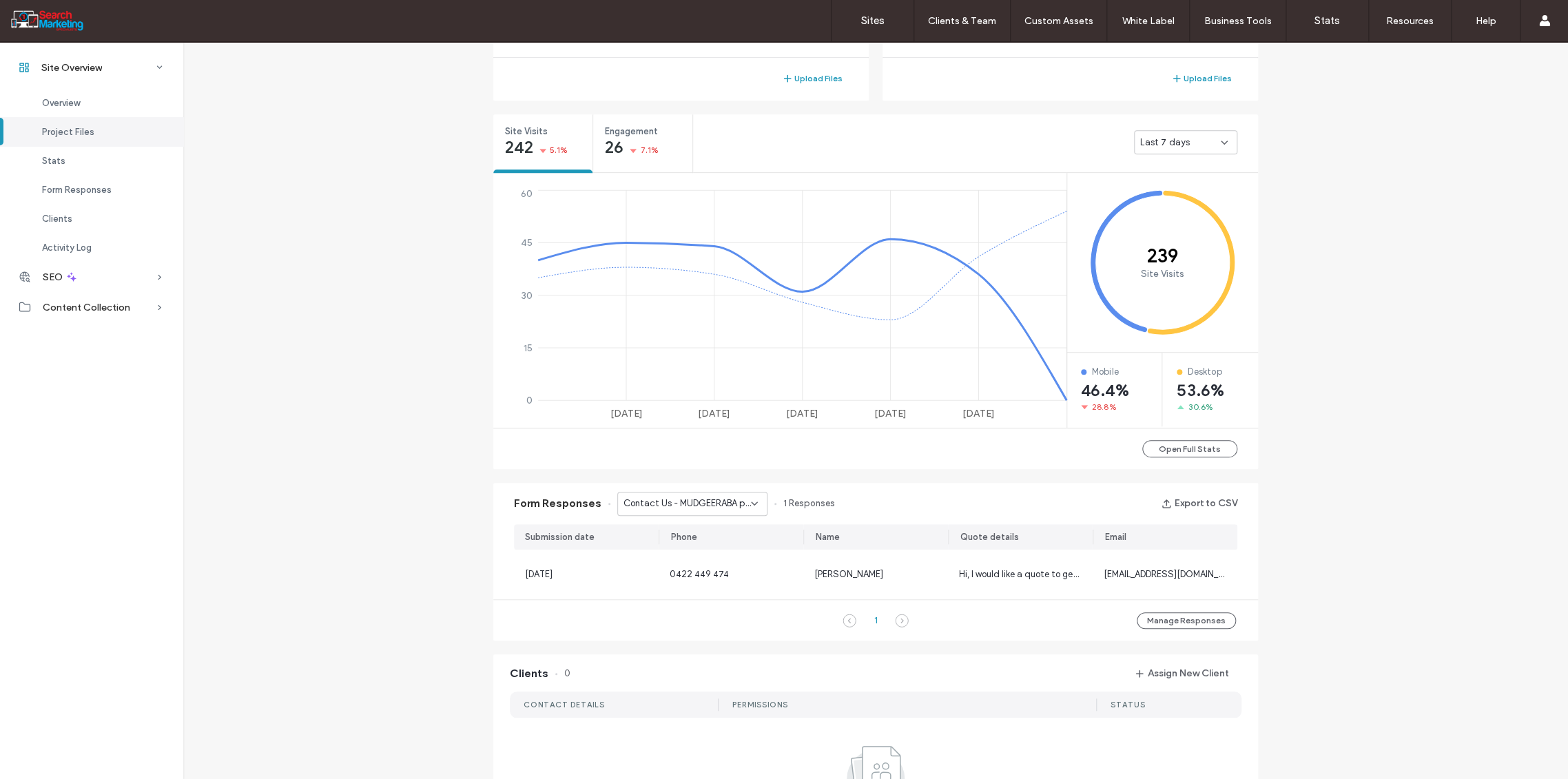
click at [749, 498] on icon at bounding box center [754, 504] width 11 height 11
click at [720, 555] on span "Contact Us - TREE REMOVAL page" at bounding box center [683, 551] width 133 height 14
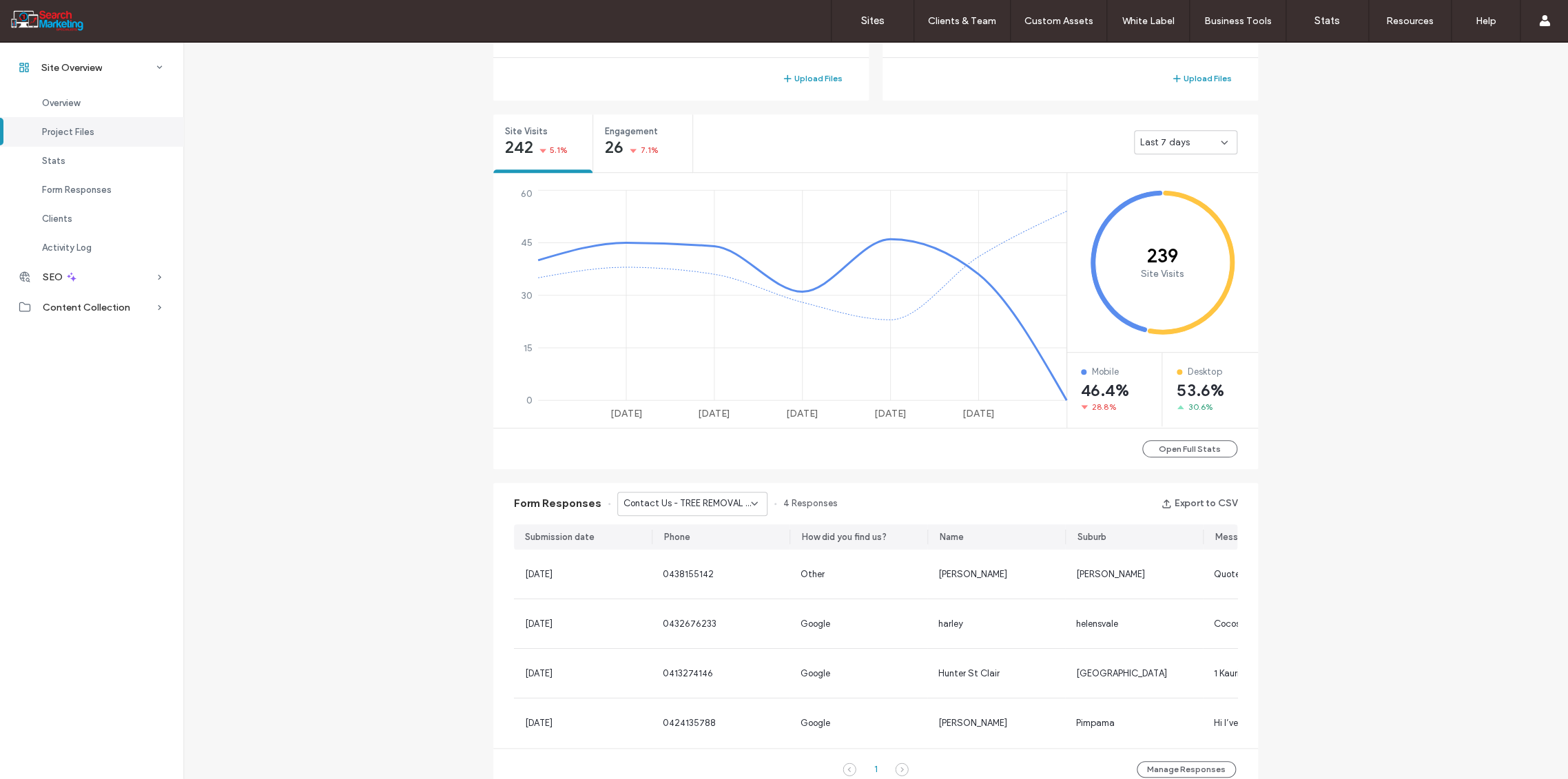
click at [749, 502] on icon at bounding box center [754, 504] width 11 height 11
click at [718, 596] on span "Contact Us - Header/Footer" at bounding box center [674, 599] width 117 height 14
click at [750, 504] on icon at bounding box center [754, 504] width 11 height 11
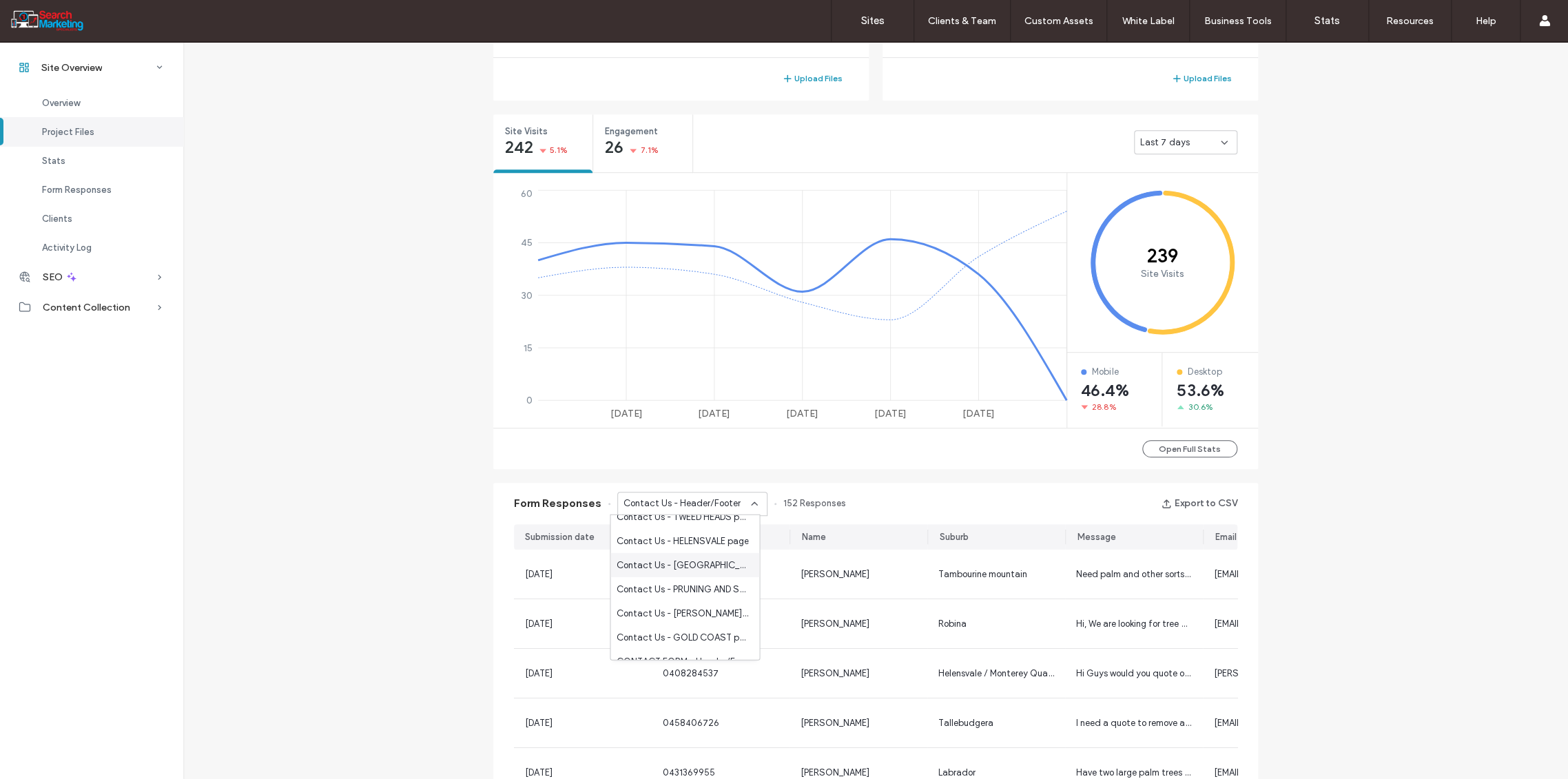
scroll to position [229, 0]
click at [704, 630] on span "CONTACT FORM - Header/Footer" at bounding box center [683, 634] width 133 height 14
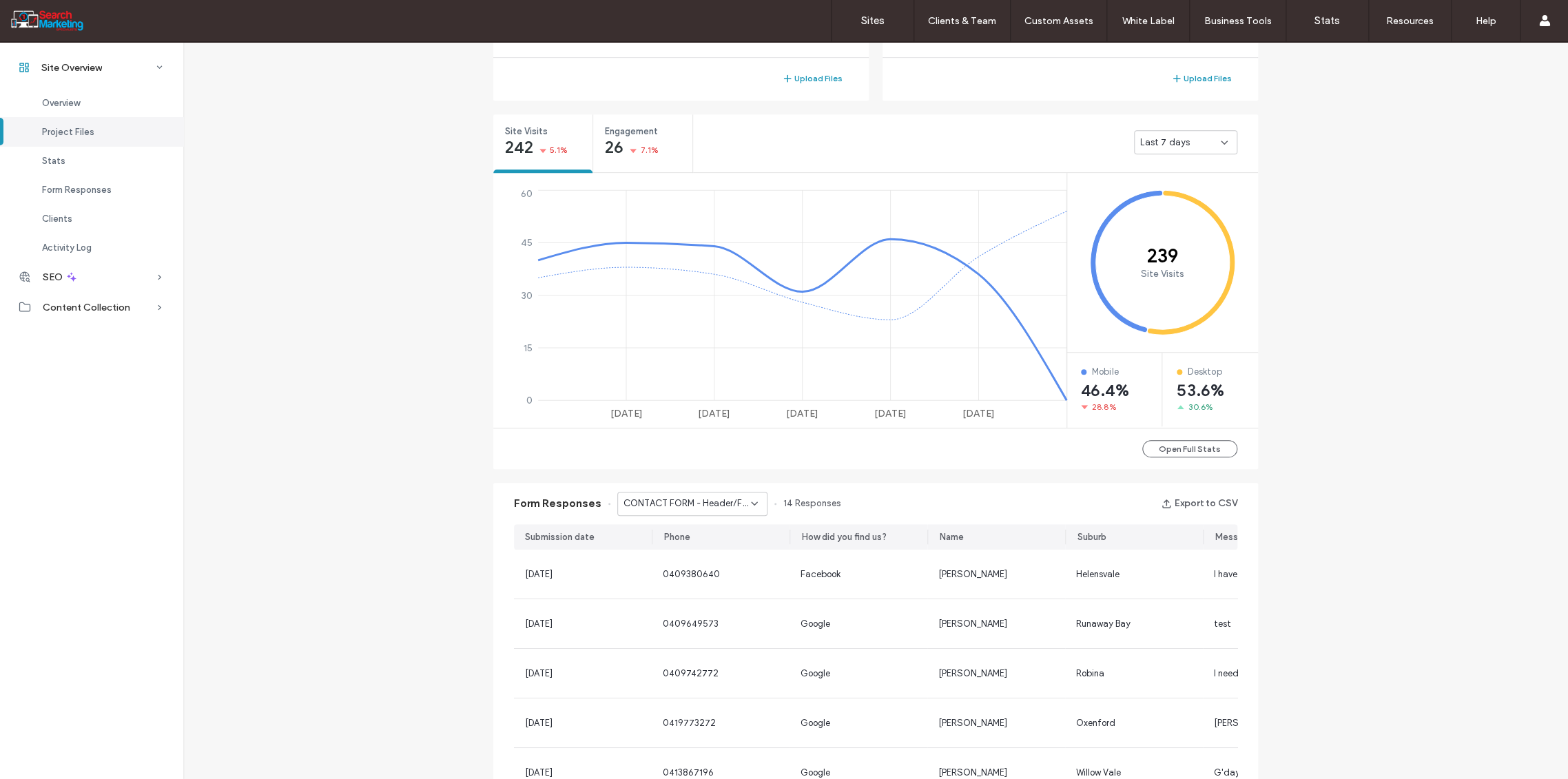
click at [749, 504] on icon at bounding box center [754, 504] width 11 height 11
click at [695, 604] on span "CONTACT FORM - HOME page" at bounding box center [680, 606] width 128 height 14
click at [750, 499] on icon at bounding box center [754, 504] width 11 height 11
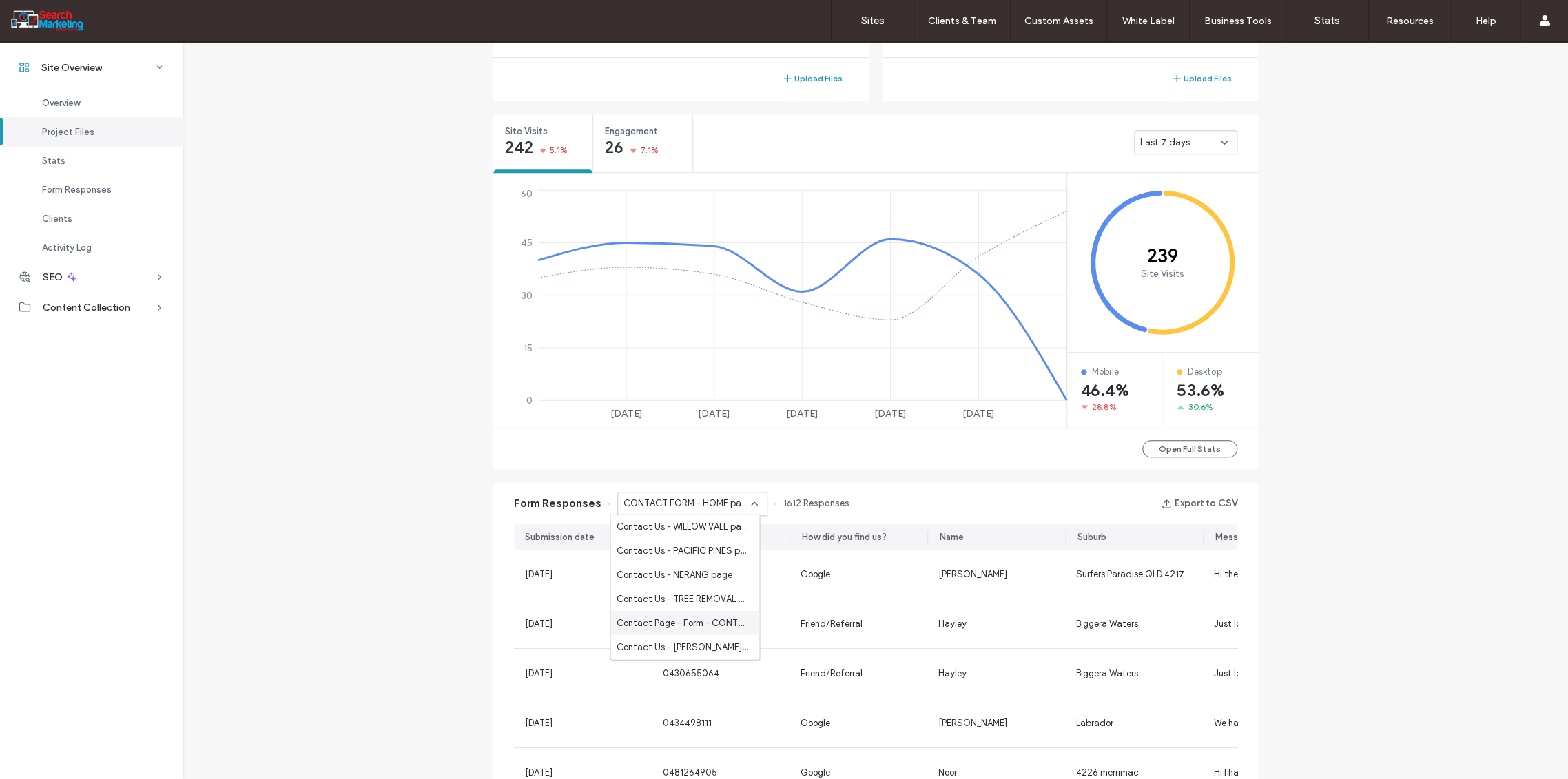
click at [705, 619] on span "Contact Page - Form - CONTACT page" at bounding box center [683, 623] width 133 height 14
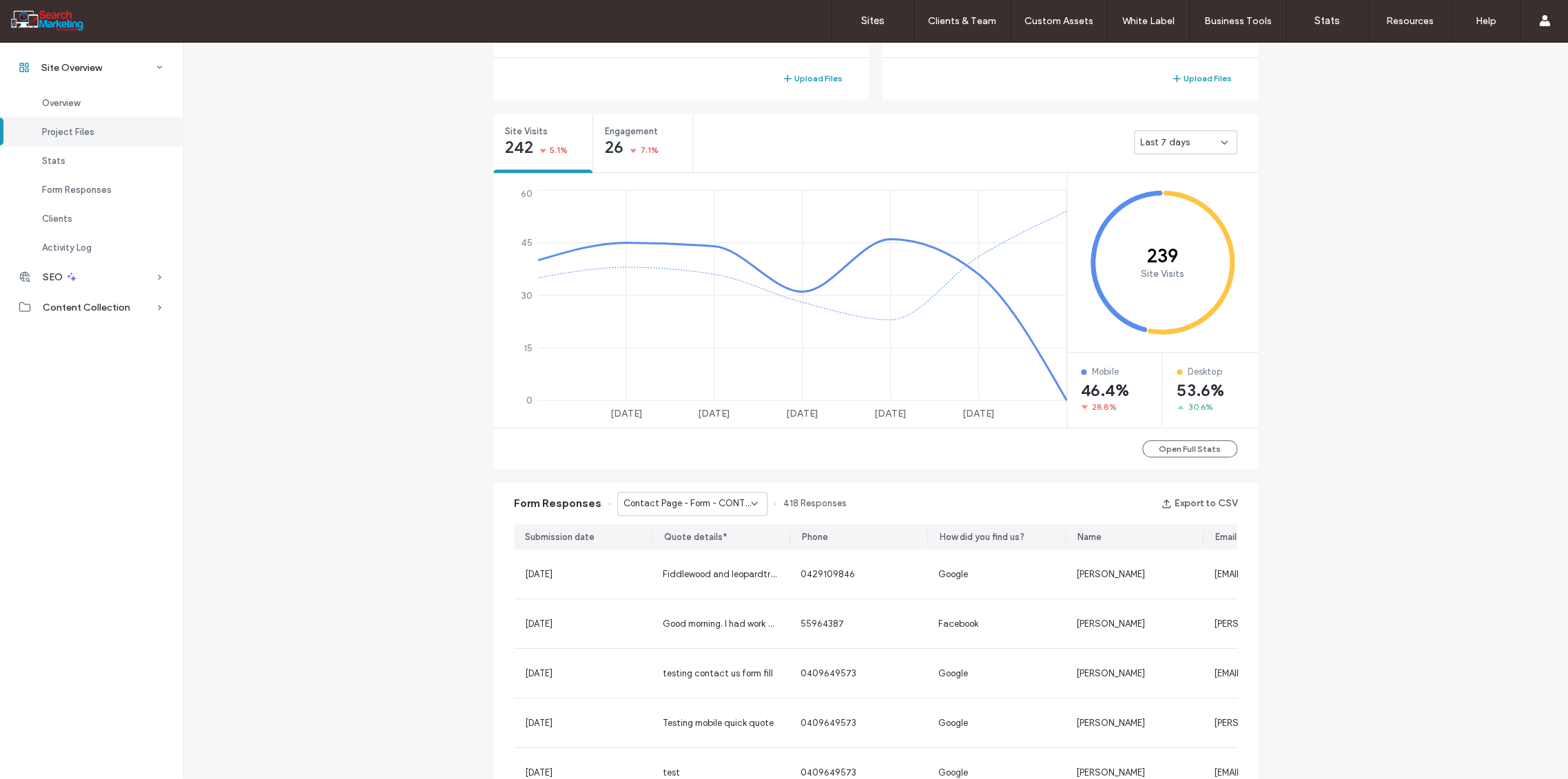
click at [749, 498] on icon at bounding box center [754, 504] width 11 height 11
click at [874, 22] on label "Sites" at bounding box center [873, 21] width 24 height 13
